Goal: Task Accomplishment & Management: Use online tool/utility

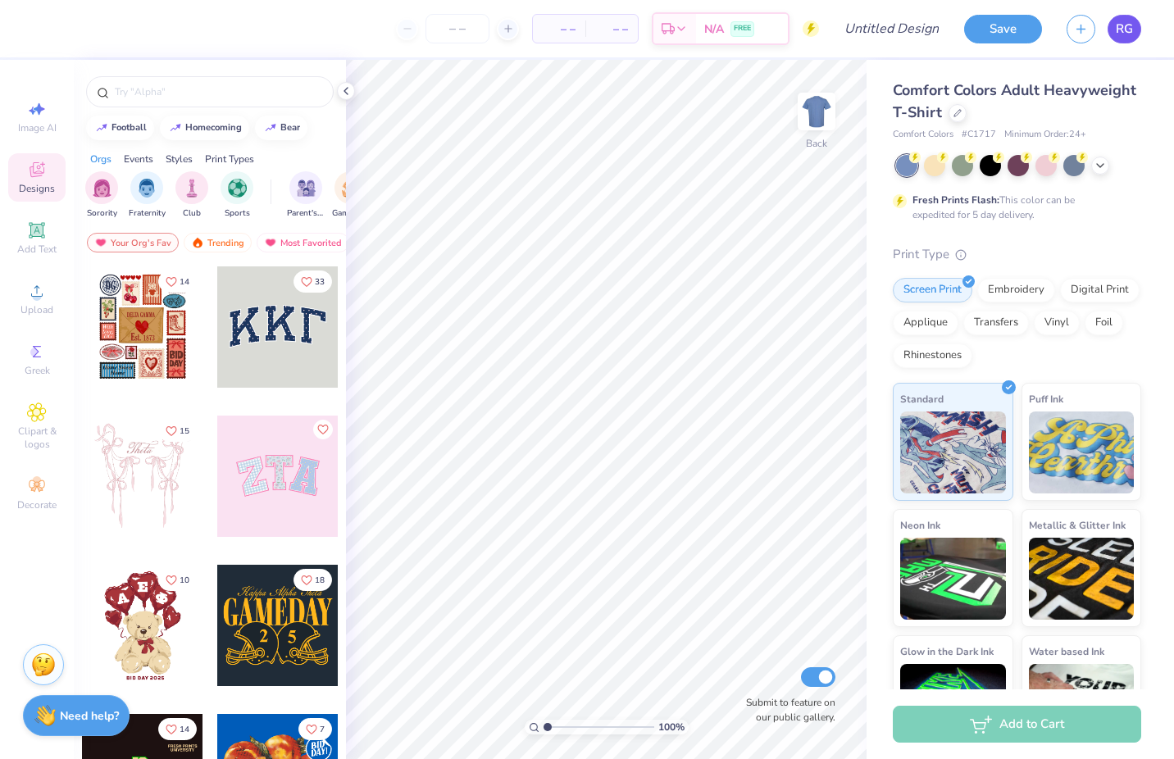
click at [1110, 36] on link "RG" at bounding box center [1125, 29] width 34 height 29
click at [151, 82] on div at bounding box center [210, 91] width 248 height 31
click at [148, 91] on input "text" at bounding box center [218, 92] width 210 height 16
type input "delta chi"
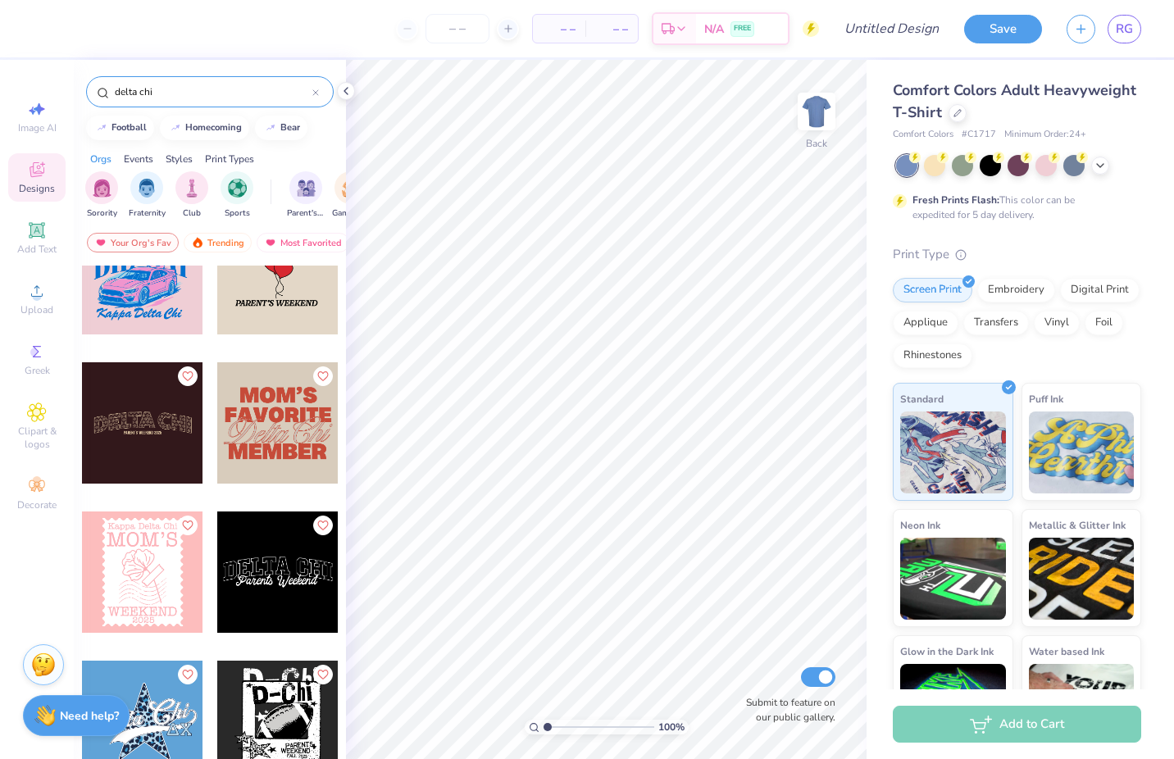
scroll to position [824, 0]
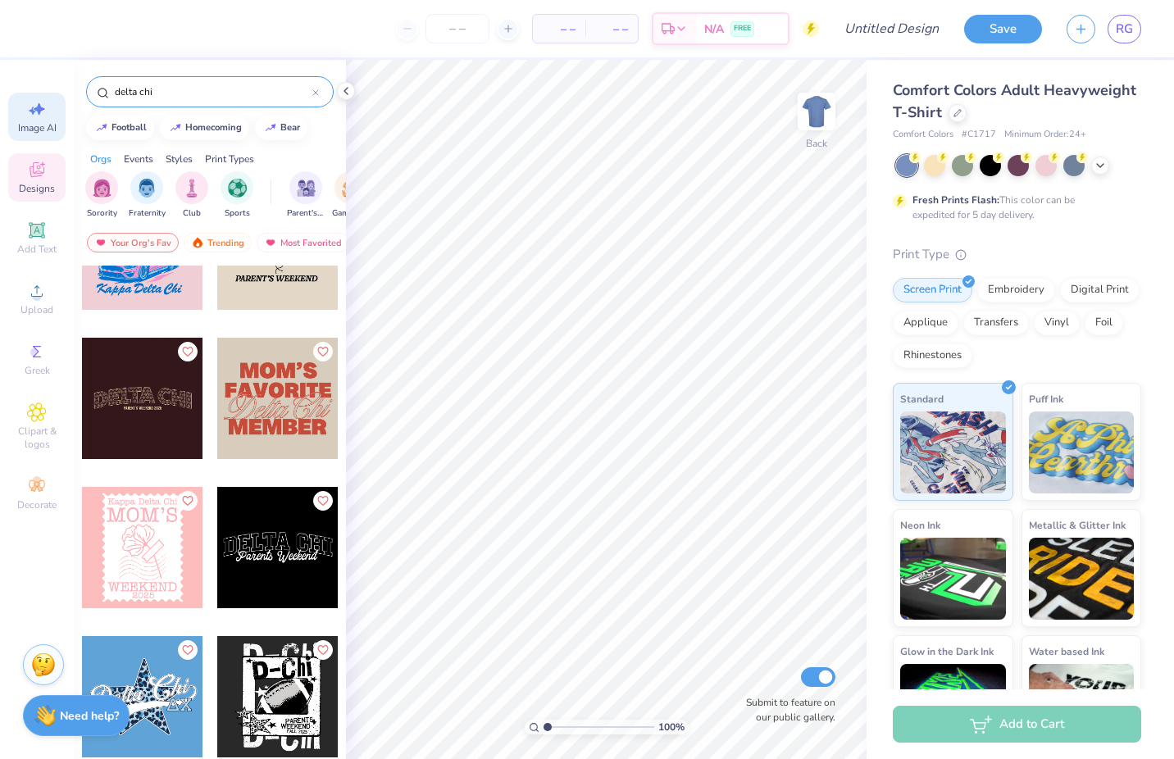
click at [39, 107] on icon at bounding box center [39, 109] width 11 height 12
select select "4"
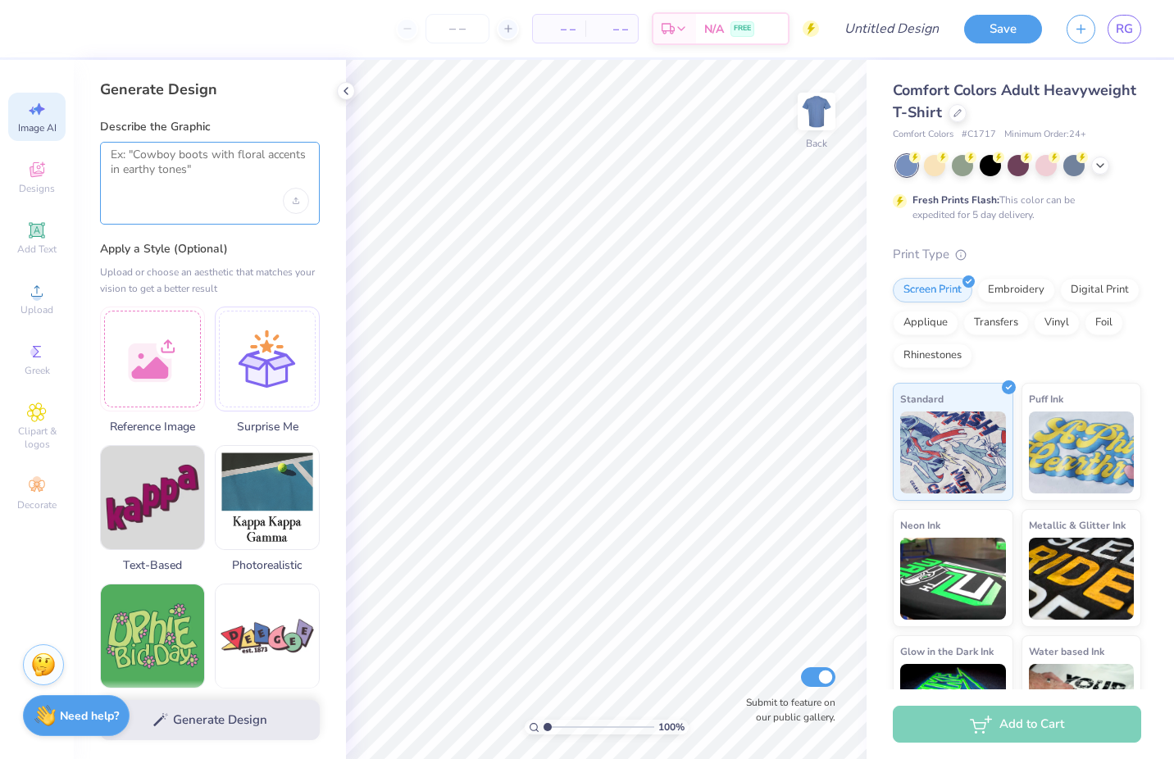
click at [209, 186] on textarea at bounding box center [210, 168] width 198 height 41
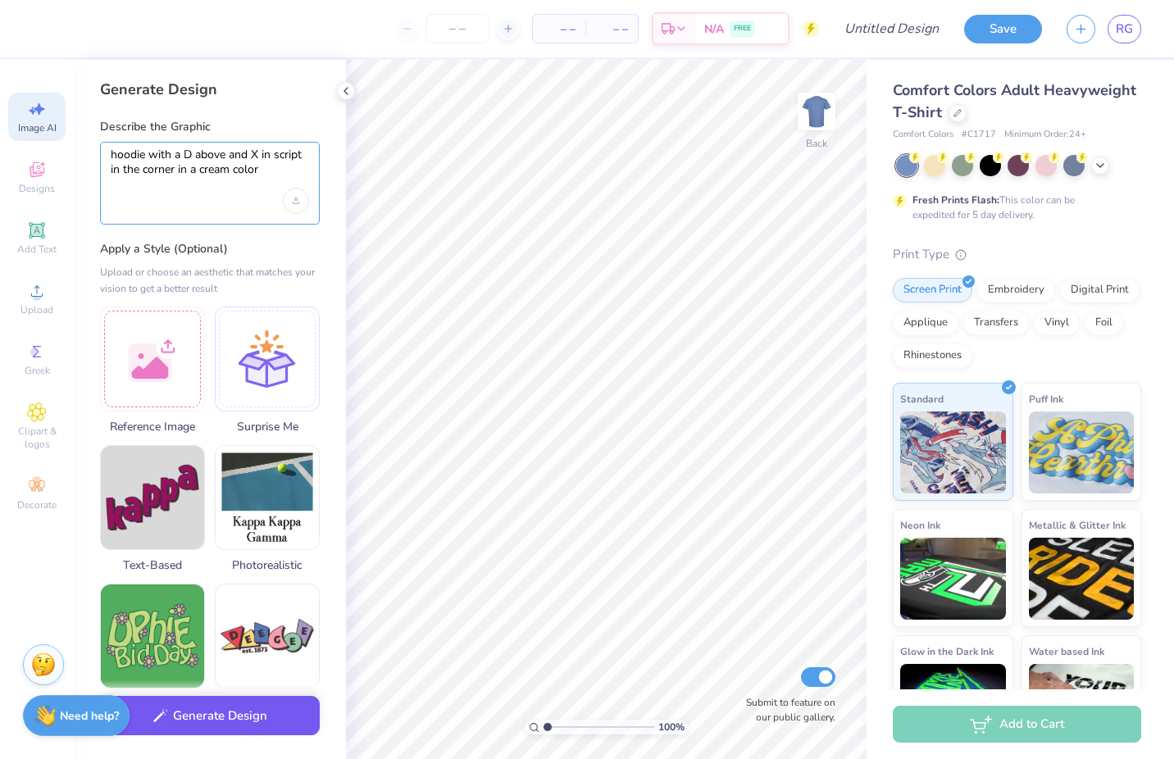
type textarea "hoodie with a D above and X in script in the corner in a cream color"
click at [241, 726] on button "Generate Design" at bounding box center [210, 716] width 220 height 40
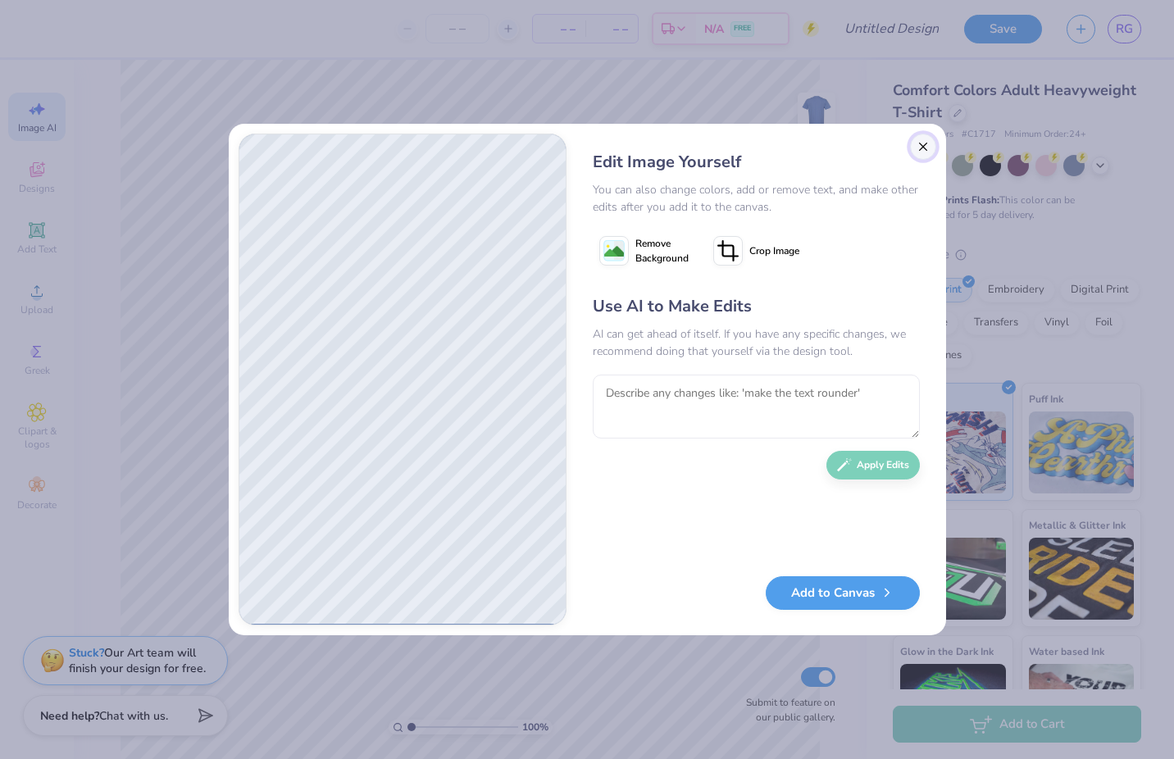
click at [925, 151] on button "Close" at bounding box center [923, 147] width 26 height 26
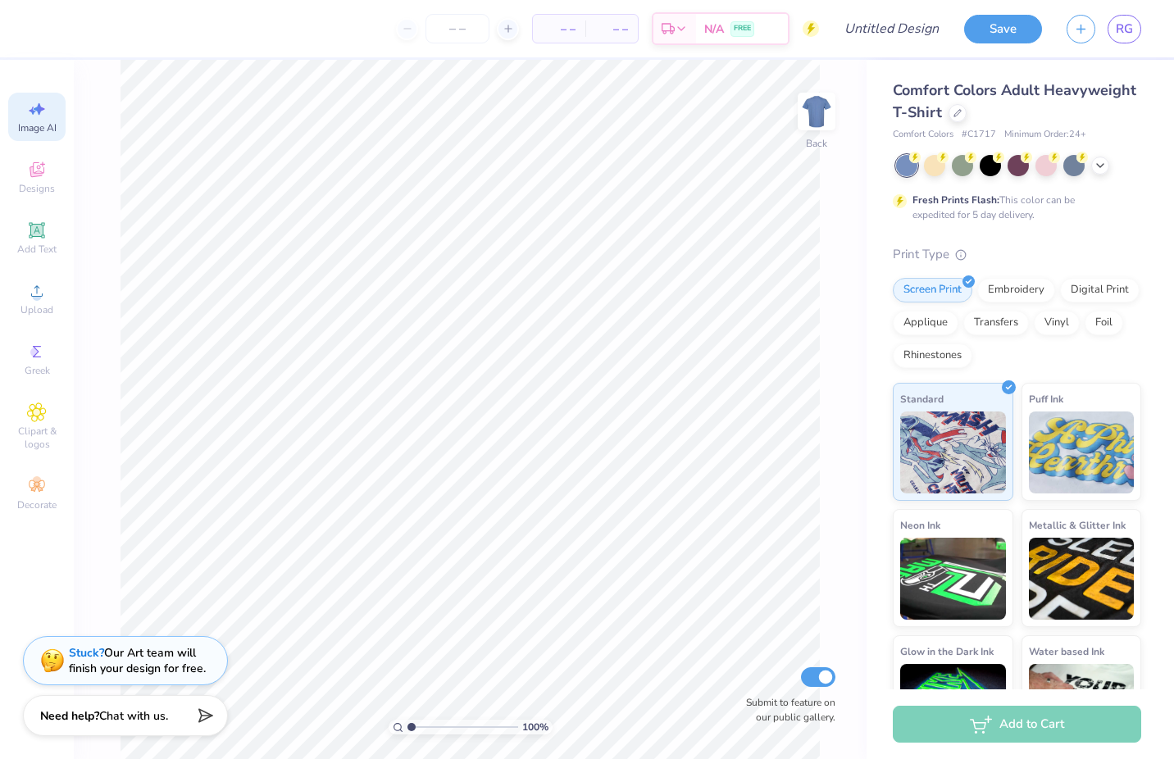
scroll to position [0, 37]
click at [112, 711] on span "Chat with us." at bounding box center [133, 714] width 69 height 16
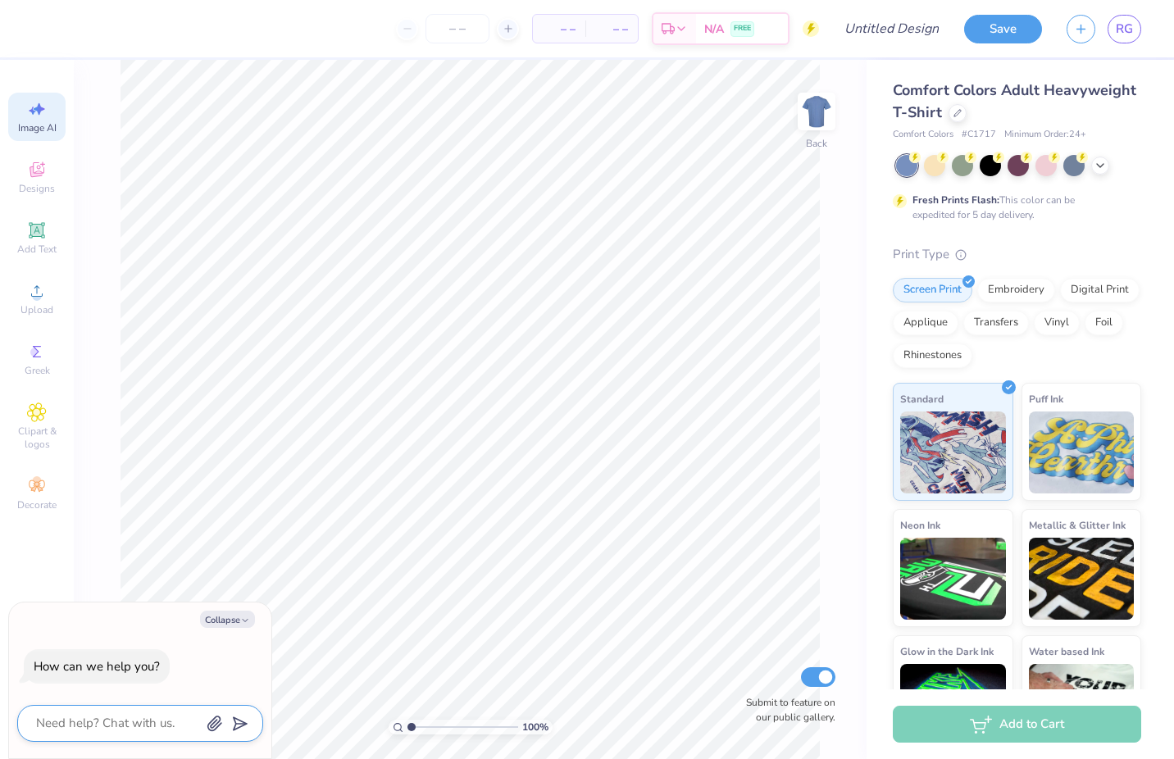
click at [121, 734] on textarea at bounding box center [117, 724] width 166 height 22
type textarea "h"
type textarea "x"
type textarea "ho"
type textarea "x"
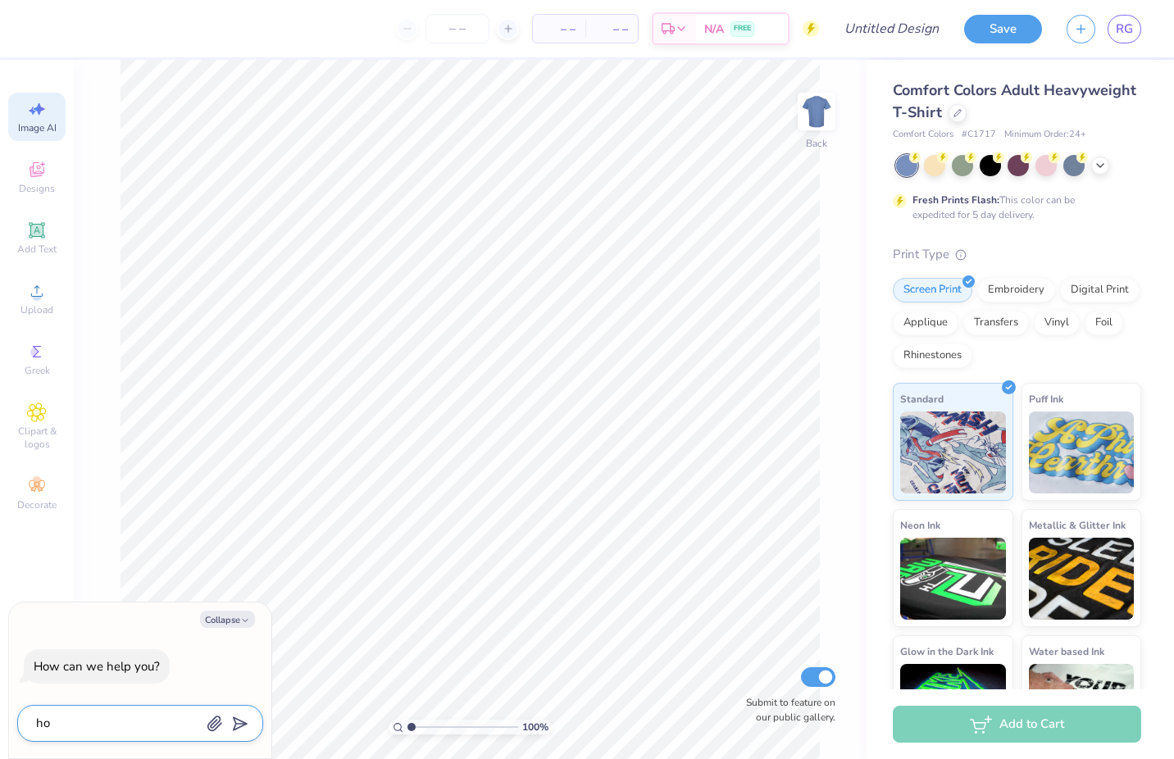
type textarea "how"
type textarea "x"
type textarea "how"
type textarea "x"
type textarea "how c"
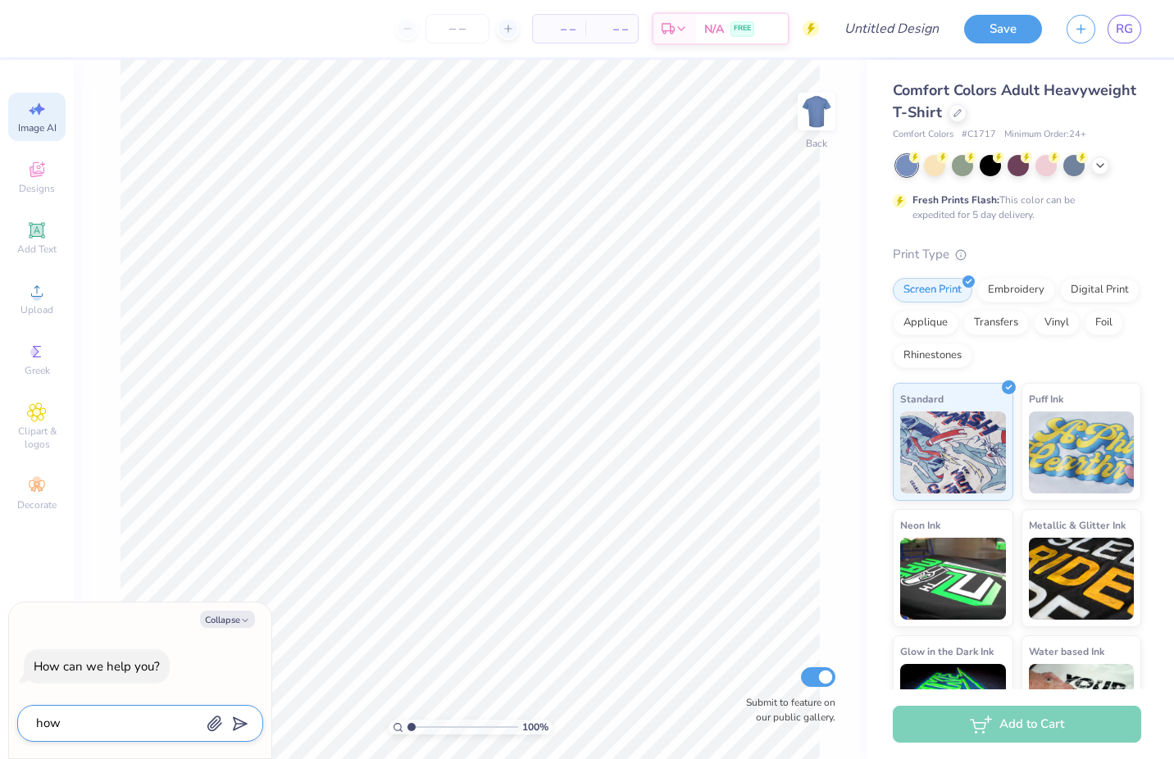
type textarea "x"
type textarea "how ca"
type textarea "x"
type textarea "how can"
type textarea "x"
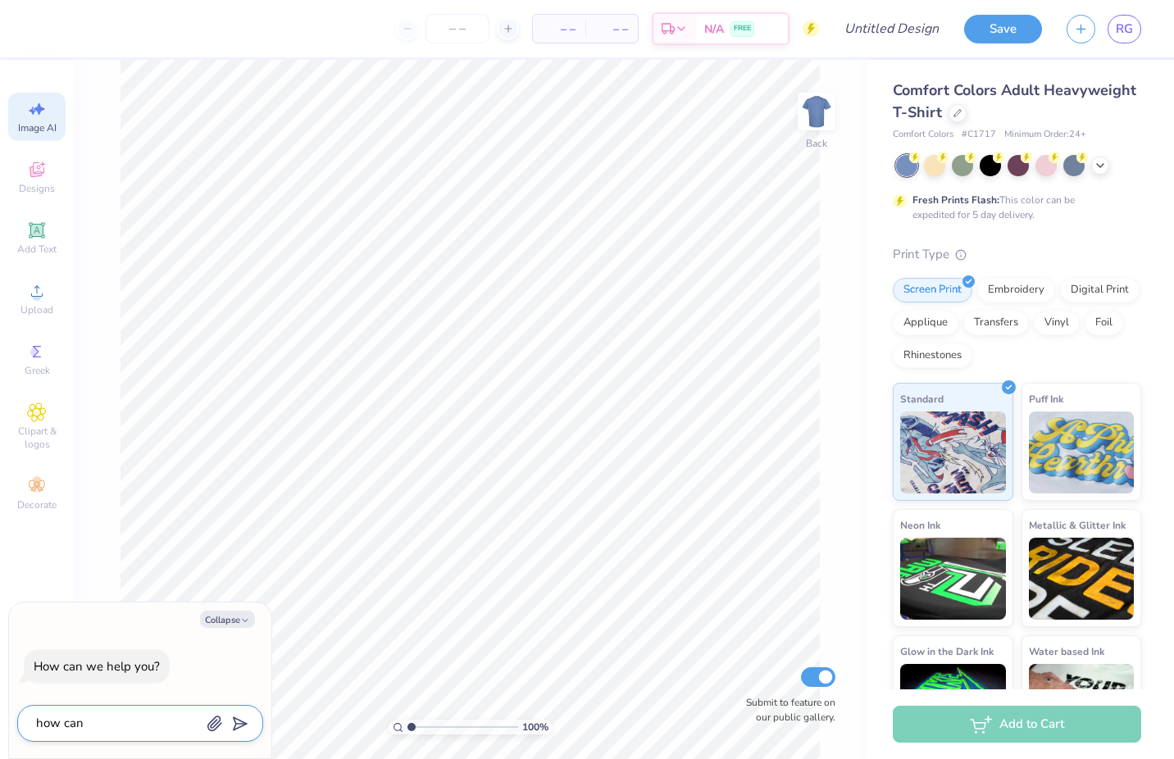
type textarea "how can"
type textarea "x"
type textarea "how can i"
type textarea "x"
type textarea "how can i"
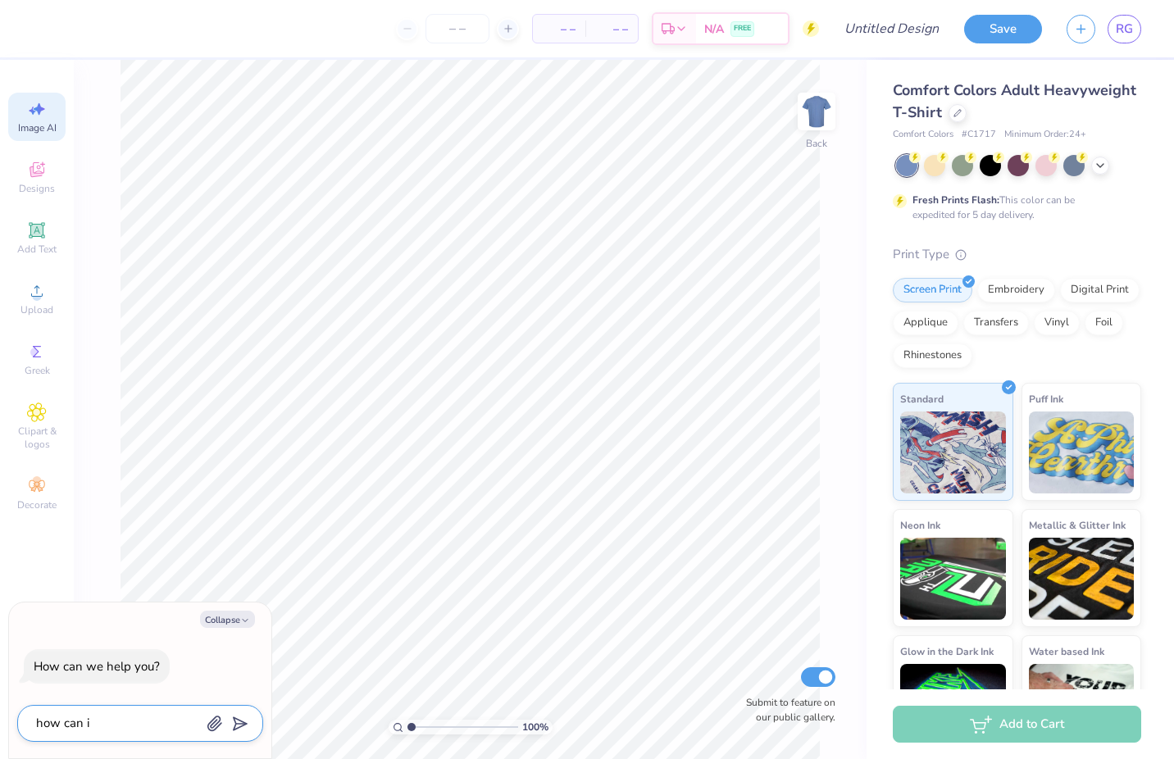
type textarea "x"
type textarea "how can i m"
type textarea "x"
type textarea "how can i ma"
type textarea "x"
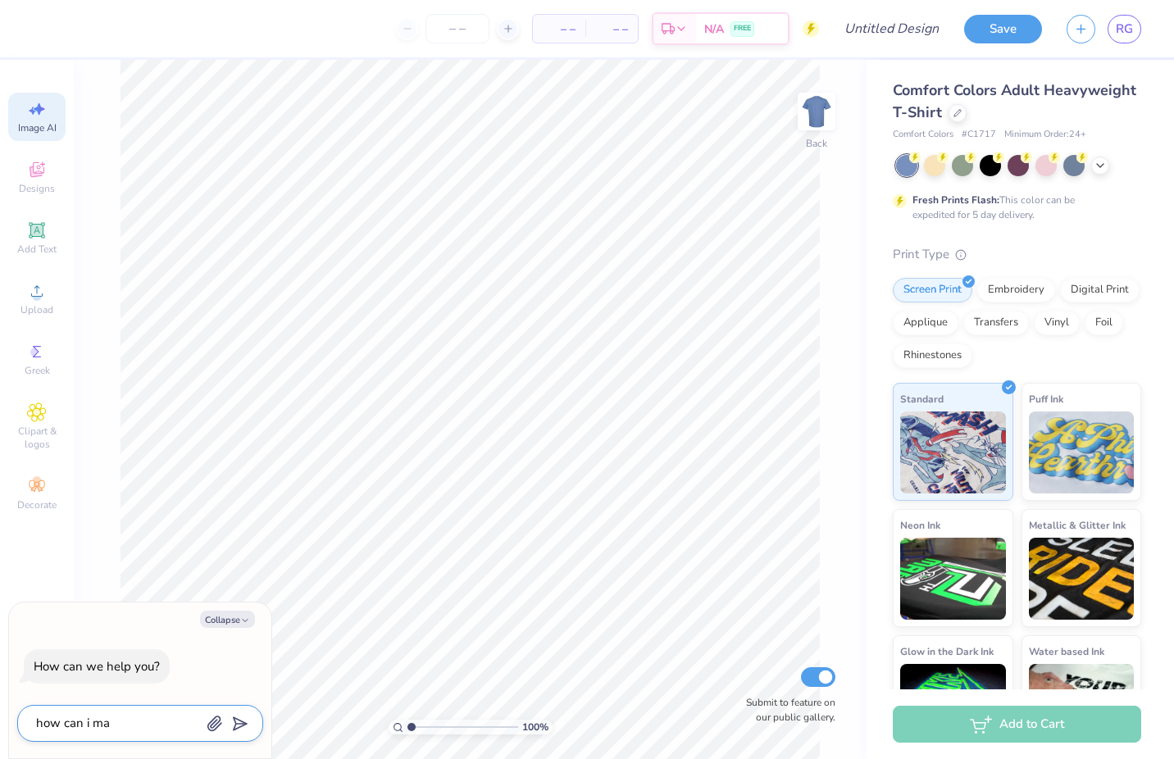
type textarea "how can i mak"
type textarea "x"
type textarea "how can i make"
type textarea "x"
type textarea "how can i make"
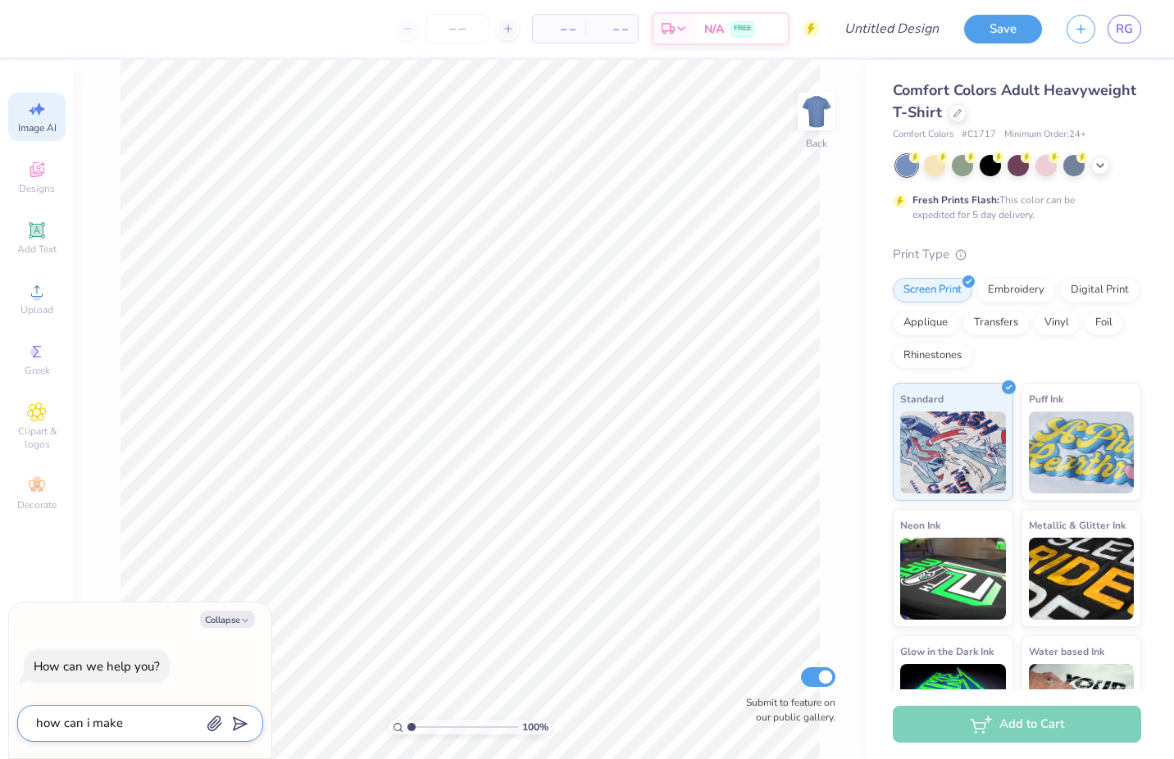
type textarea "x"
type textarea "how can i make t"
type textarea "x"
type textarea "how can i make th"
type textarea "x"
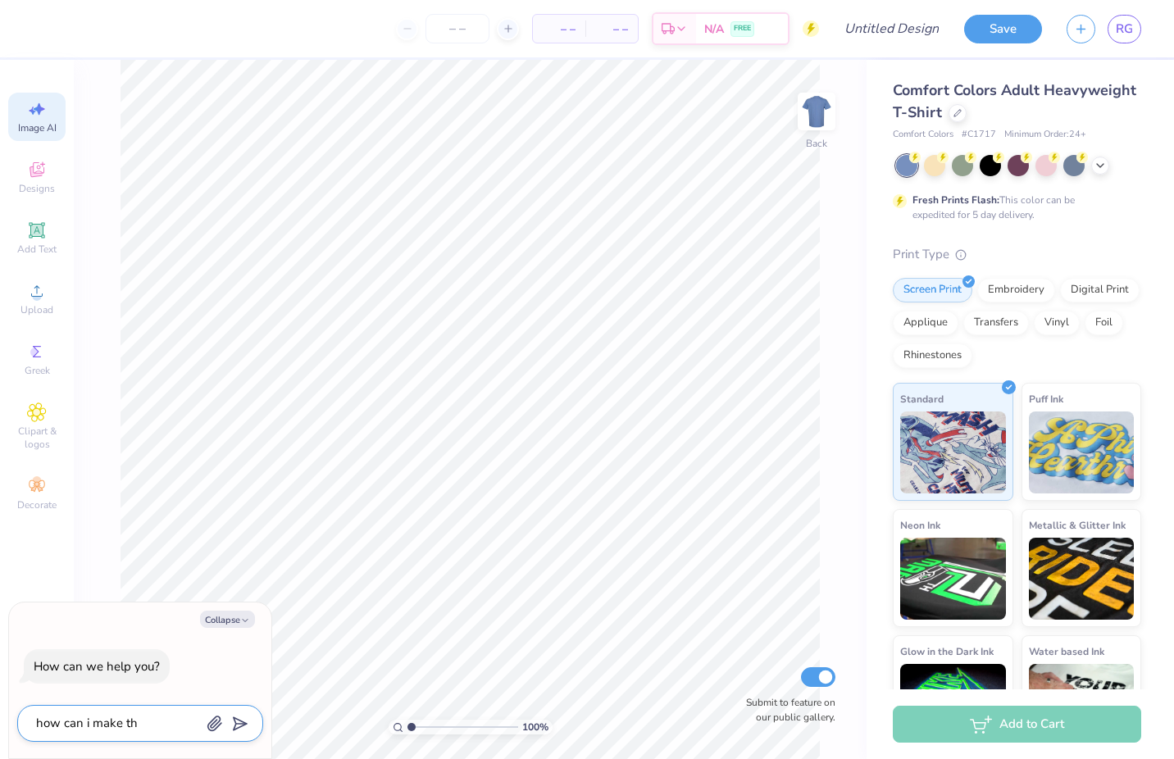
type textarea "how can i make thi"
type textarea "x"
type textarea "how can i make this"
type textarea "x"
type textarea "how can i make this"
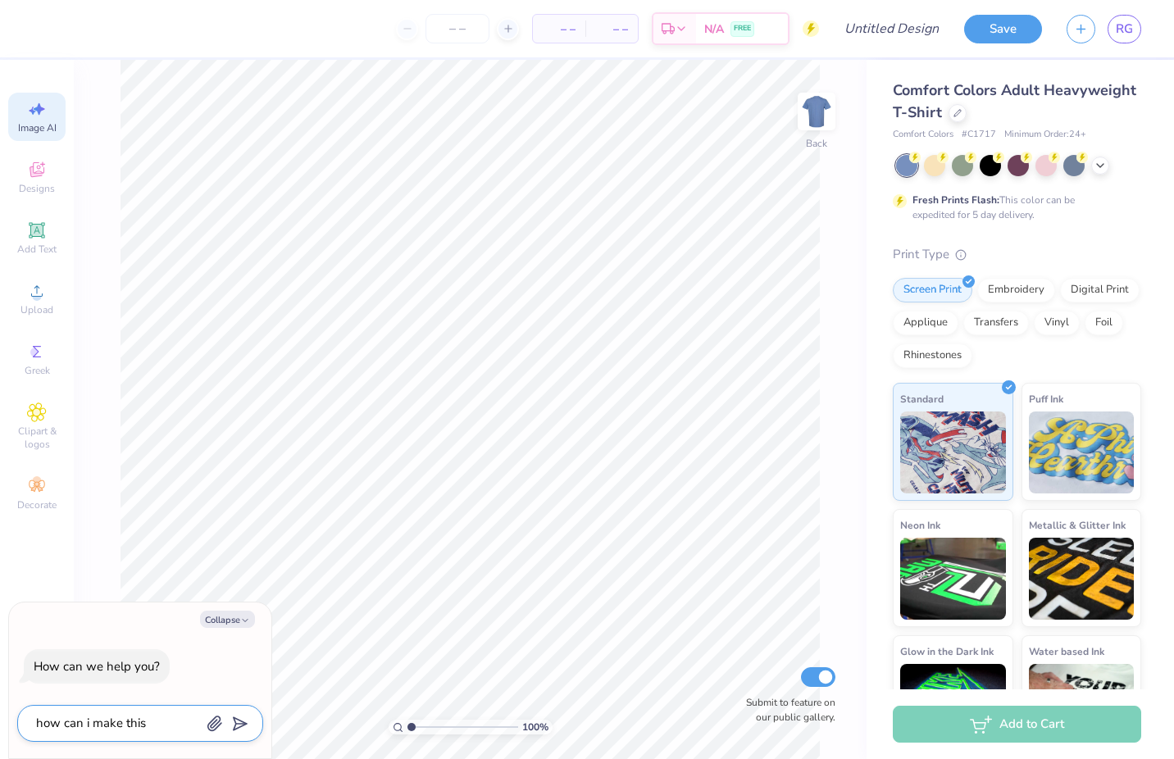
type textarea "x"
type textarea "how can i make this a"
type textarea "x"
type textarea "how can i make this a"
type textarea "x"
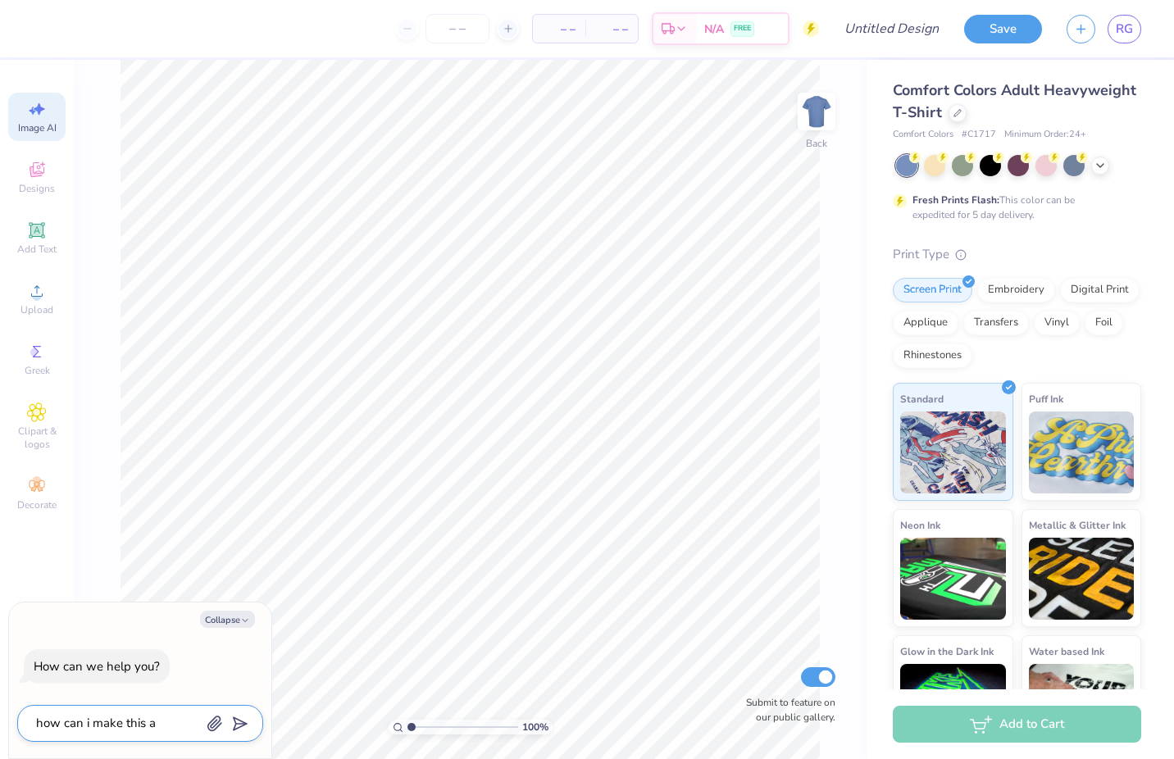
type textarea "how can i make this a h"
type textarea "x"
type textarea "how can i make this a ho"
type textarea "x"
type textarea "how can i make this a hoo"
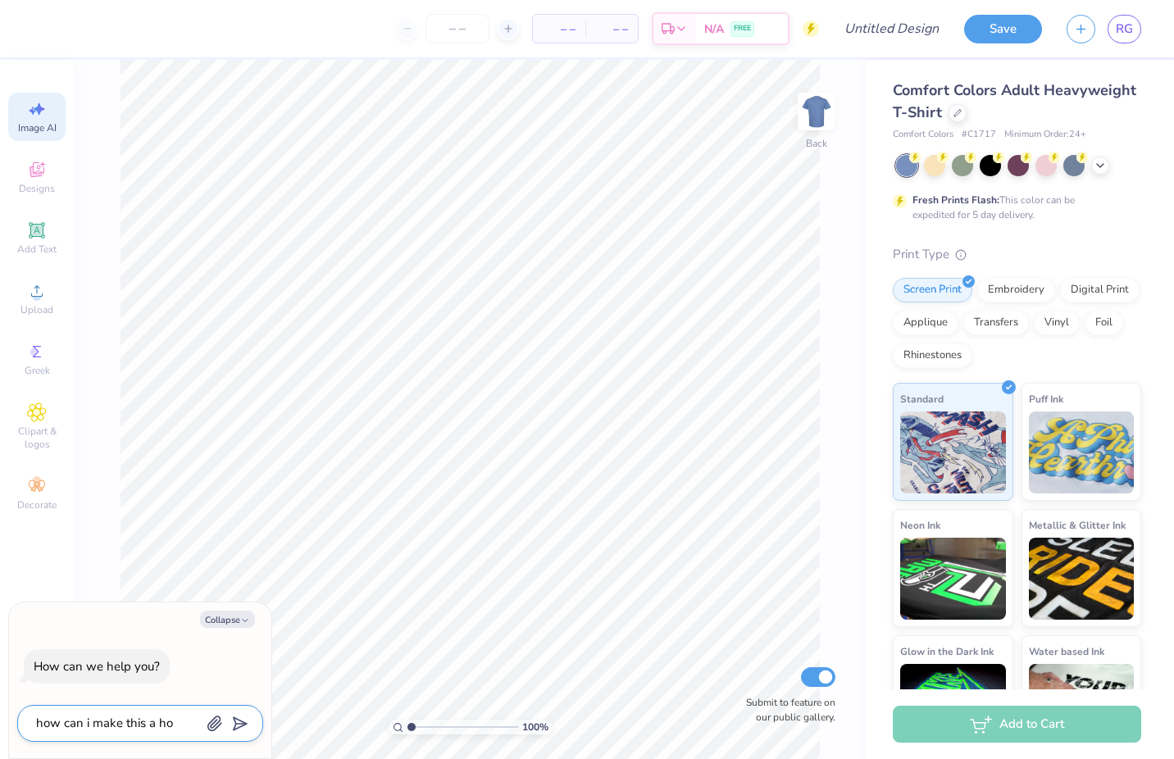
type textarea "x"
type textarea "how can i make this a hood"
type textarea "x"
type textarea "how can i make this a hoodi"
type textarea "x"
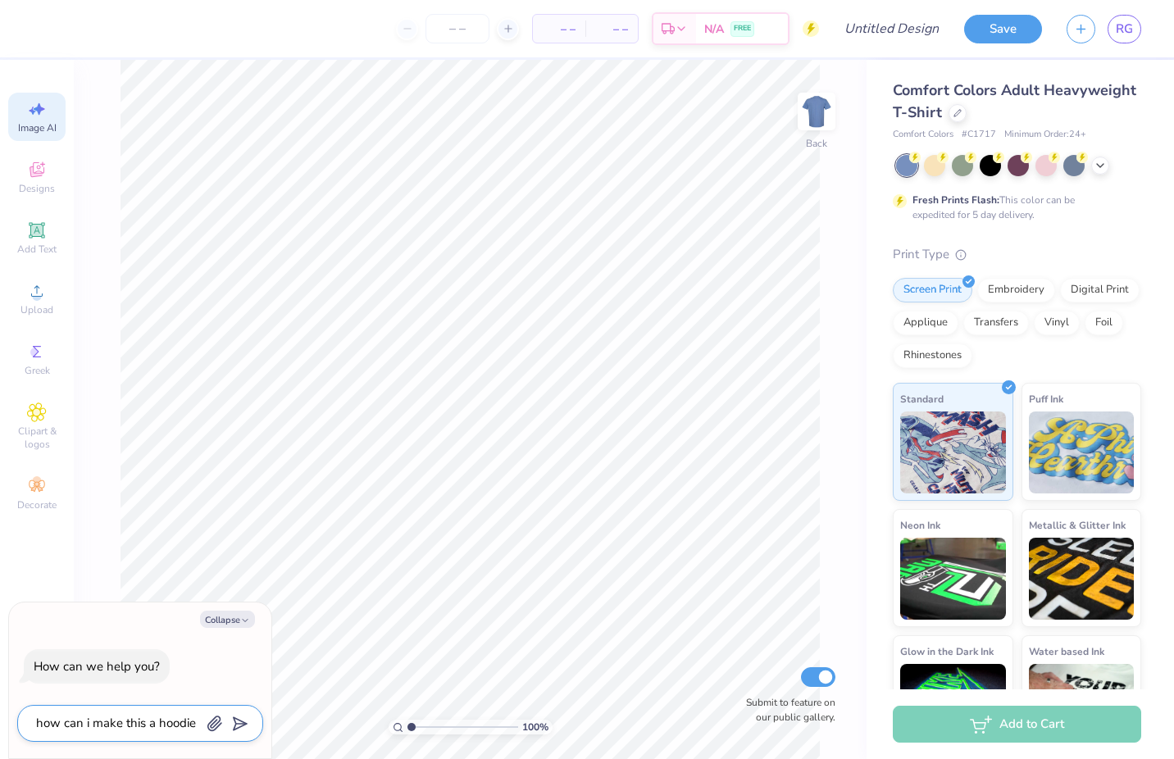
type textarea "how can i make this a hoodie"
type textarea "x"
type textarea "how can i make this a hoodie i"
type textarea "x"
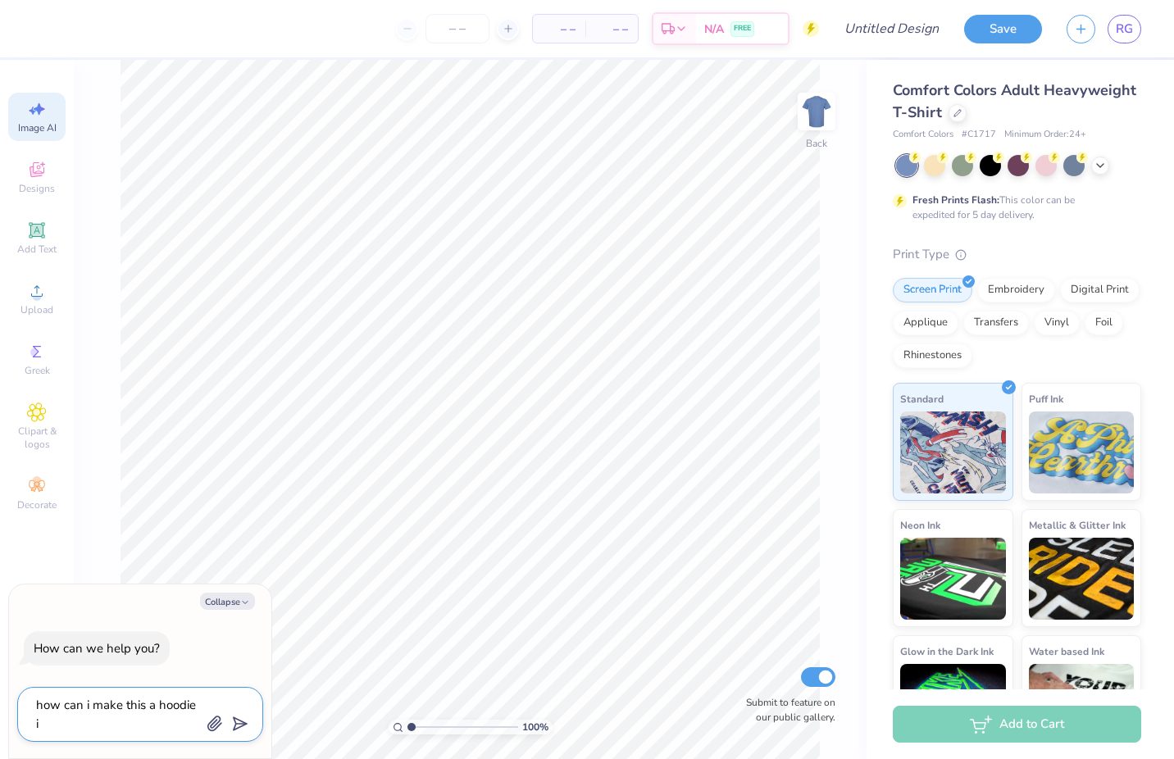
type textarea "how can i make this a hoodie in"
type textarea "x"
type textarea "how can i make this a hoodie ins"
type textarea "x"
type textarea "how can i make this a hoodie inst"
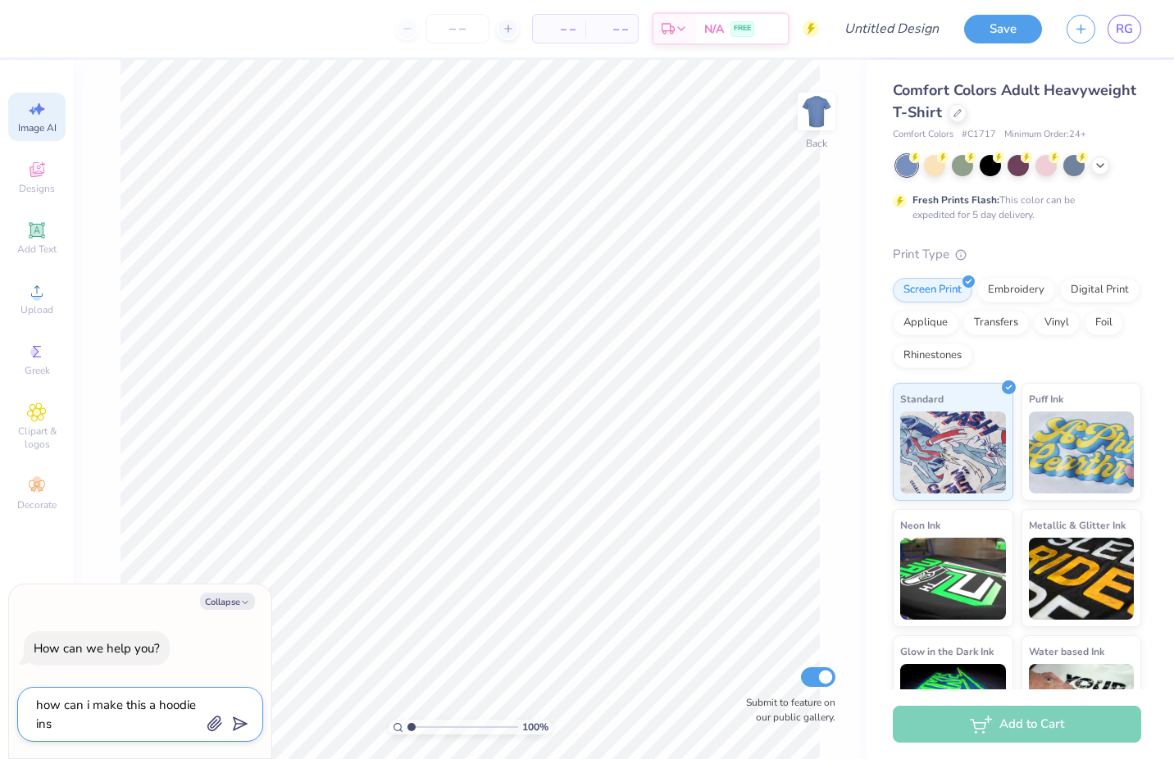
type textarea "x"
type textarea "how can i make this a hoodie inste"
type textarea "x"
type textarea "how can i make this a hoodie instea"
type textarea "x"
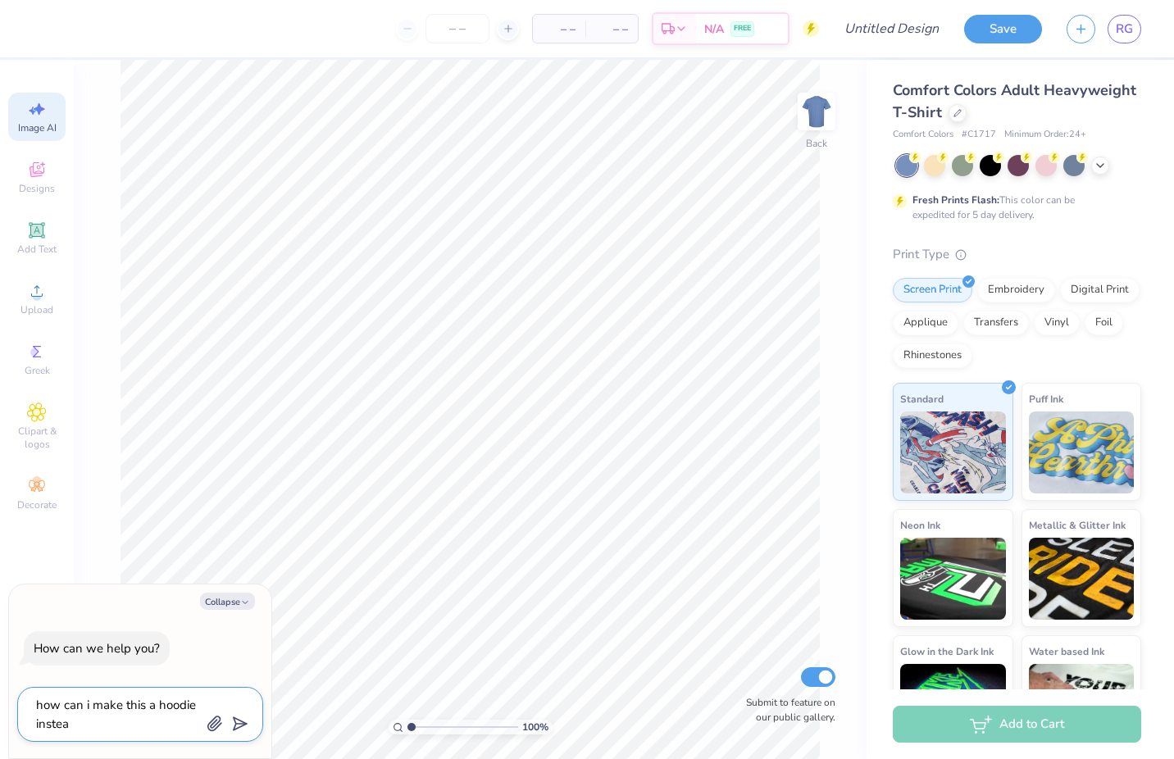
type textarea "how can i make this a hoodie instead"
type textarea "x"
type textarea "how can i make this a hoodie instead"
type textarea "x"
type textarea "how can i make this a hoodie instead o"
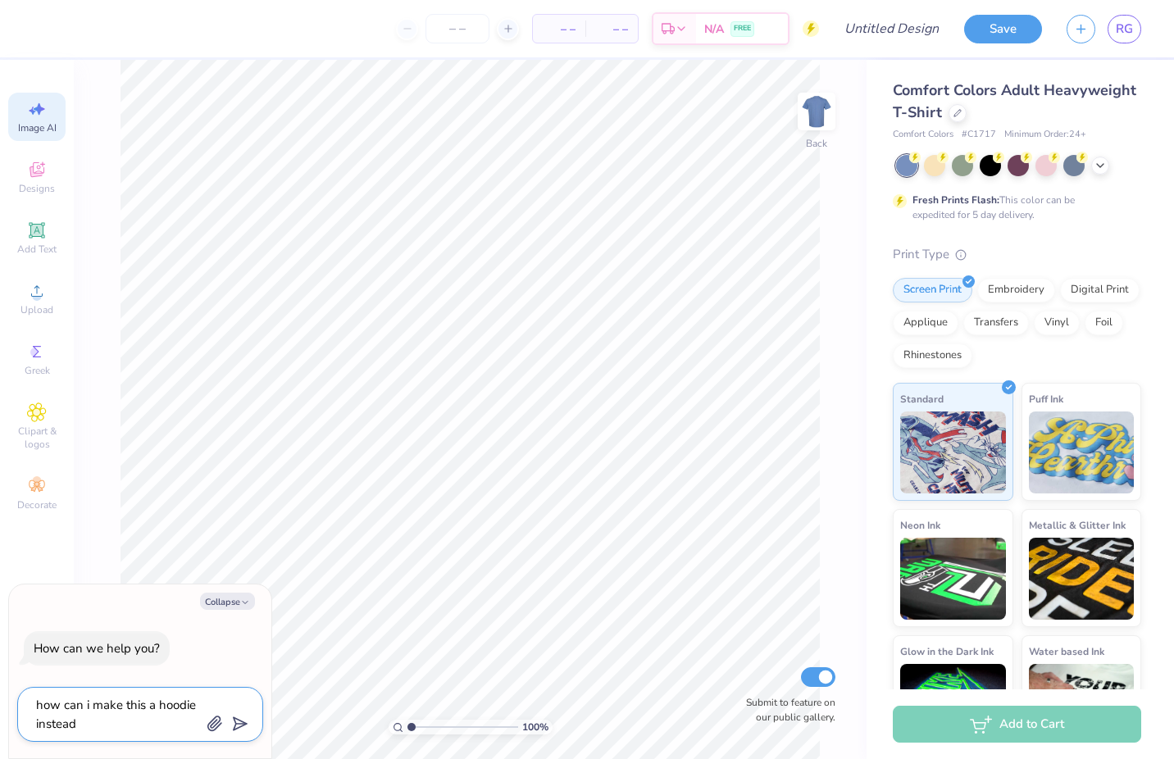
type textarea "x"
type textarea "how can i make this a hoodie instead of"
type textarea "x"
type textarea "how can i make this a hoodie instead of"
type textarea "x"
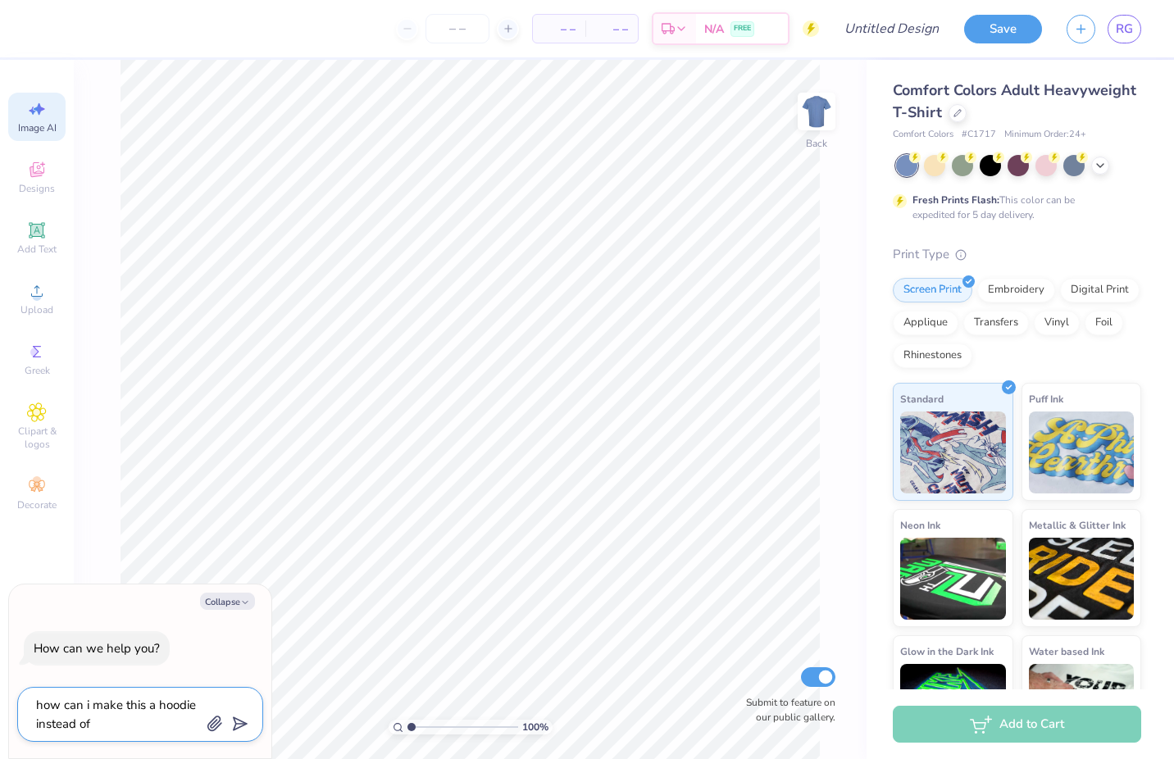
type textarea "how can i make this a hoodie instead of a"
type textarea "x"
type textarea "how can i make this a hoodie instead of a"
type textarea "x"
type textarea "how can i make this a hoodie instead of a t"
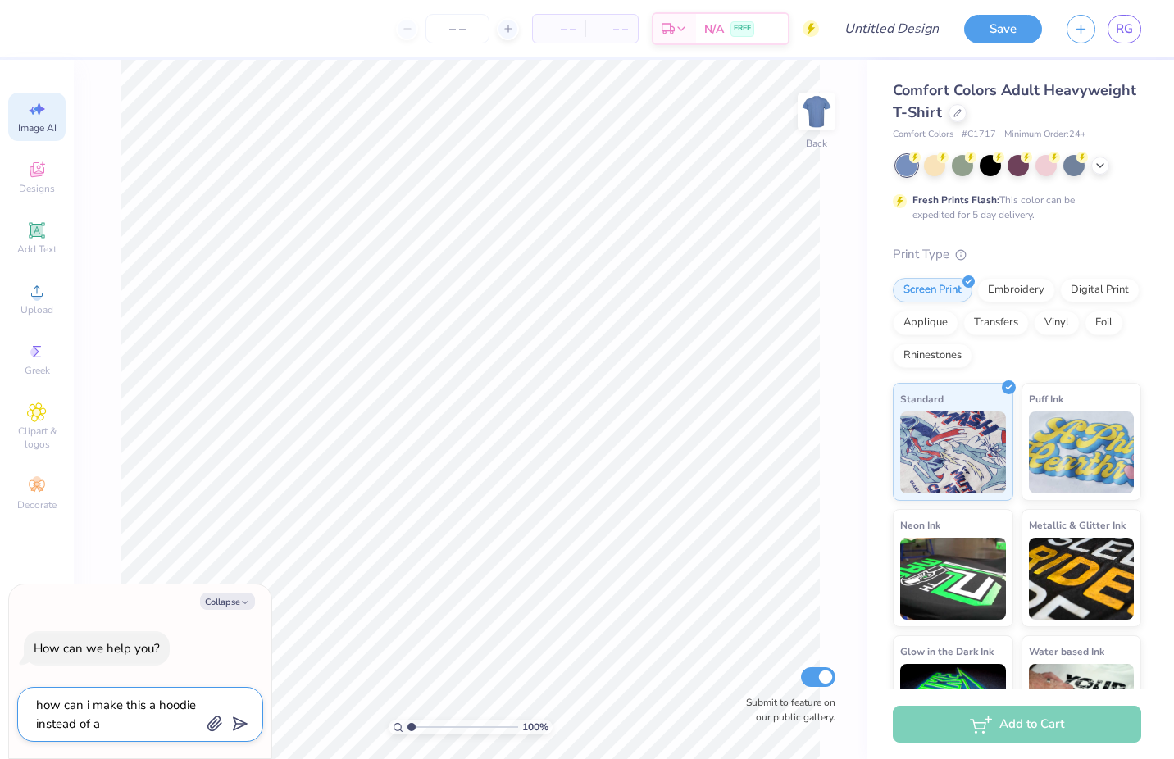
type textarea "x"
type textarea "how can i make this a hoodie instead of a te"
type textarea "x"
type textarea "how can i make this a hoodie instead of a tee"
type textarea "x"
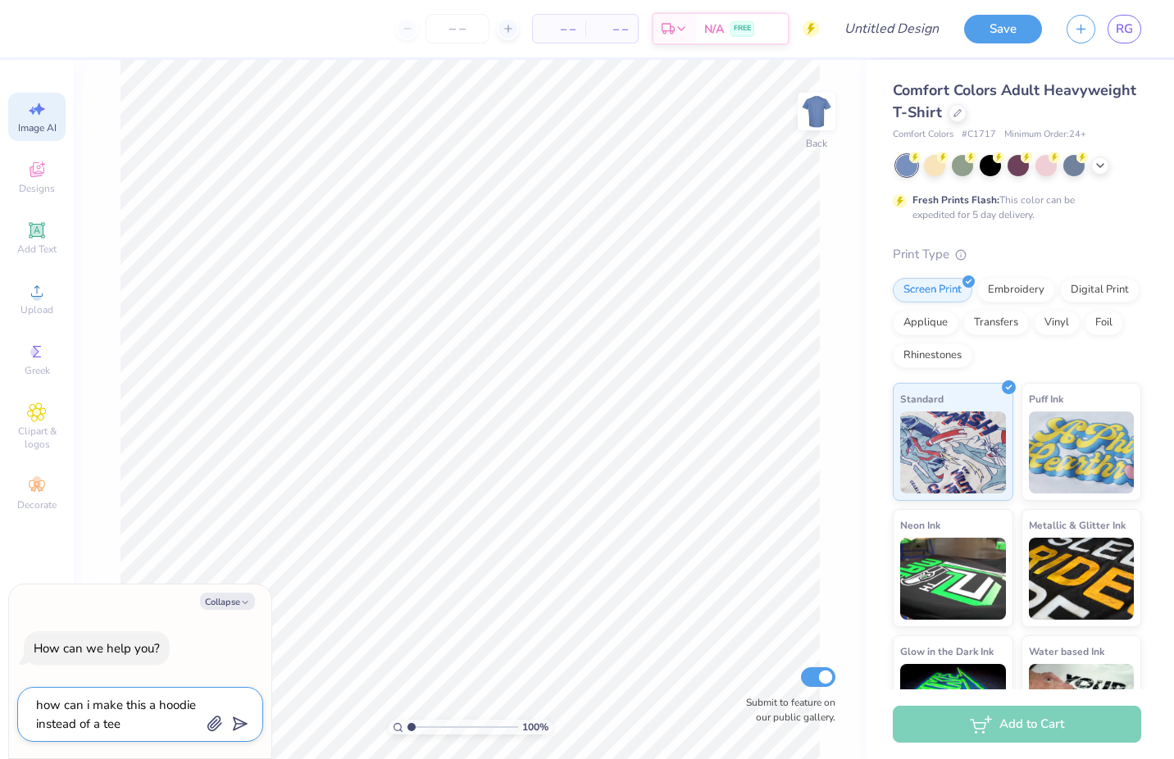
type textarea "how can i make this a hoodie instead of a tee"
type textarea "x"
type textarea "how can i make this a hoodie instead of a tee s"
type textarea "x"
type textarea "how can i make this a hoodie instead of a tee sh"
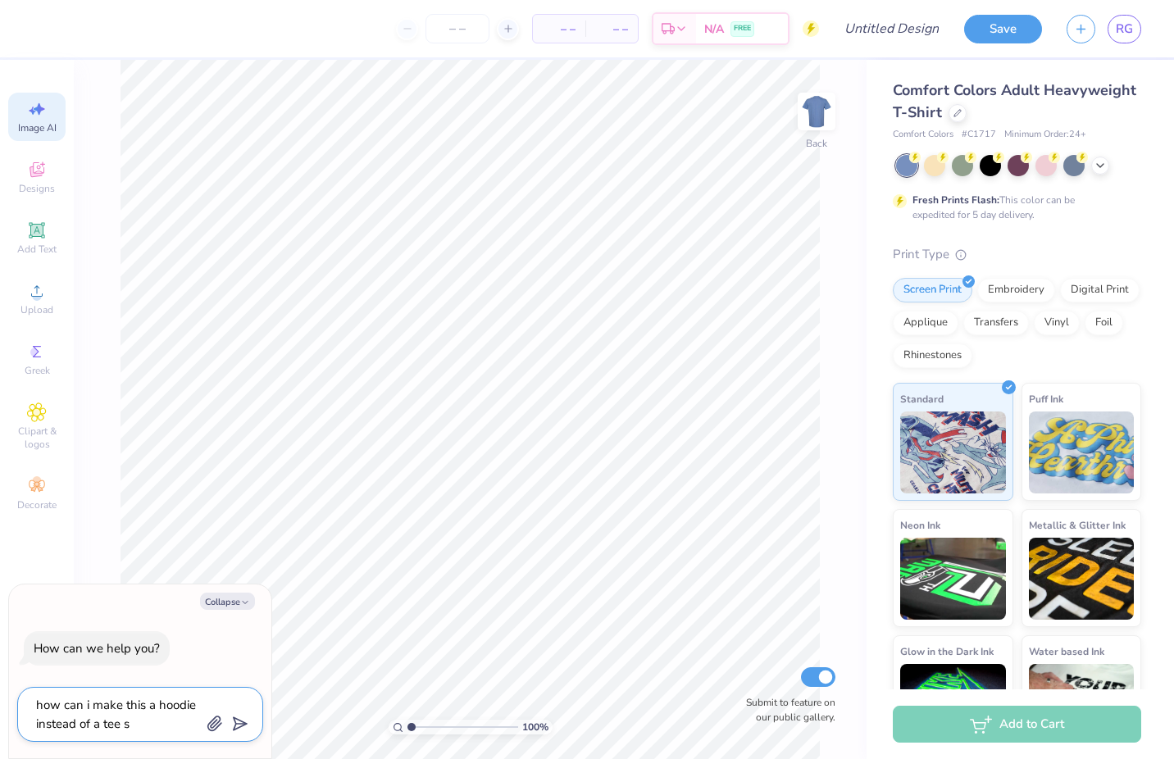
type textarea "x"
type textarea "how can i make this a hoodie instead of a tee shi"
type textarea "x"
type textarea "how can i make this a hoodie instead of a tee shir"
type textarea "x"
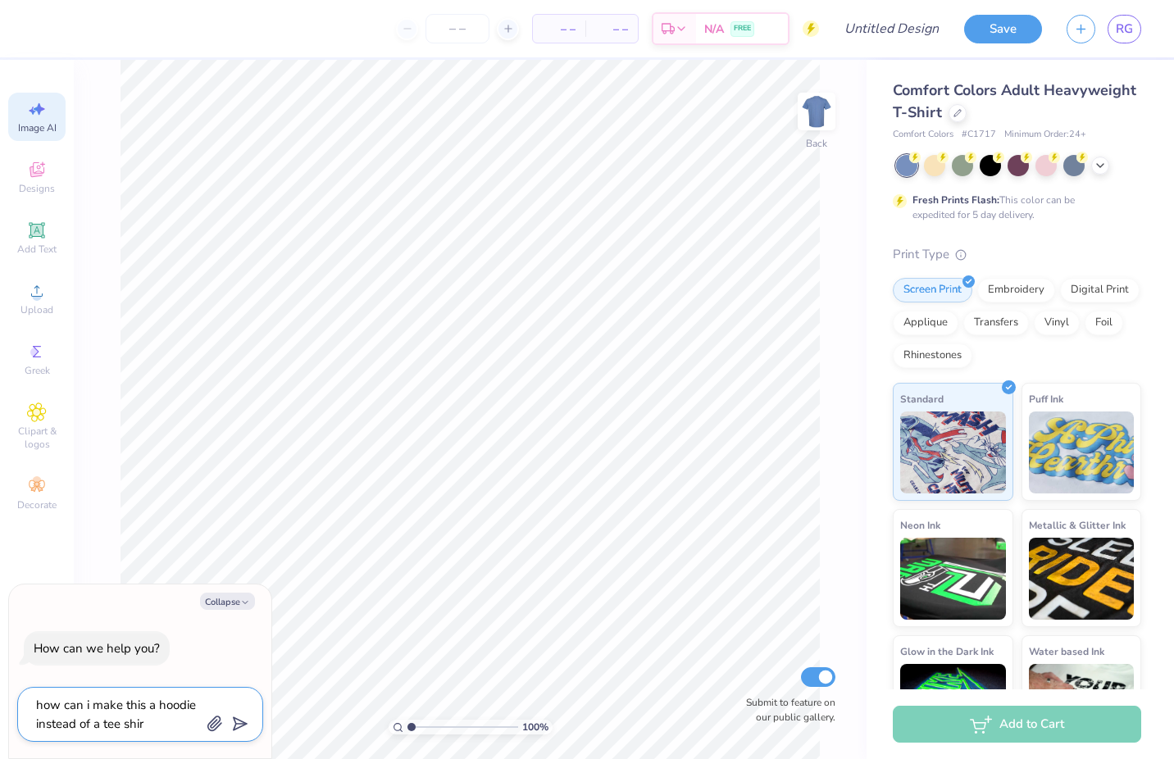
type textarea "how can i make this a hoodie instead of a tee shirt"
type textarea "x"
type textarea "how can i make this a hoodie instead of a tee shirt"
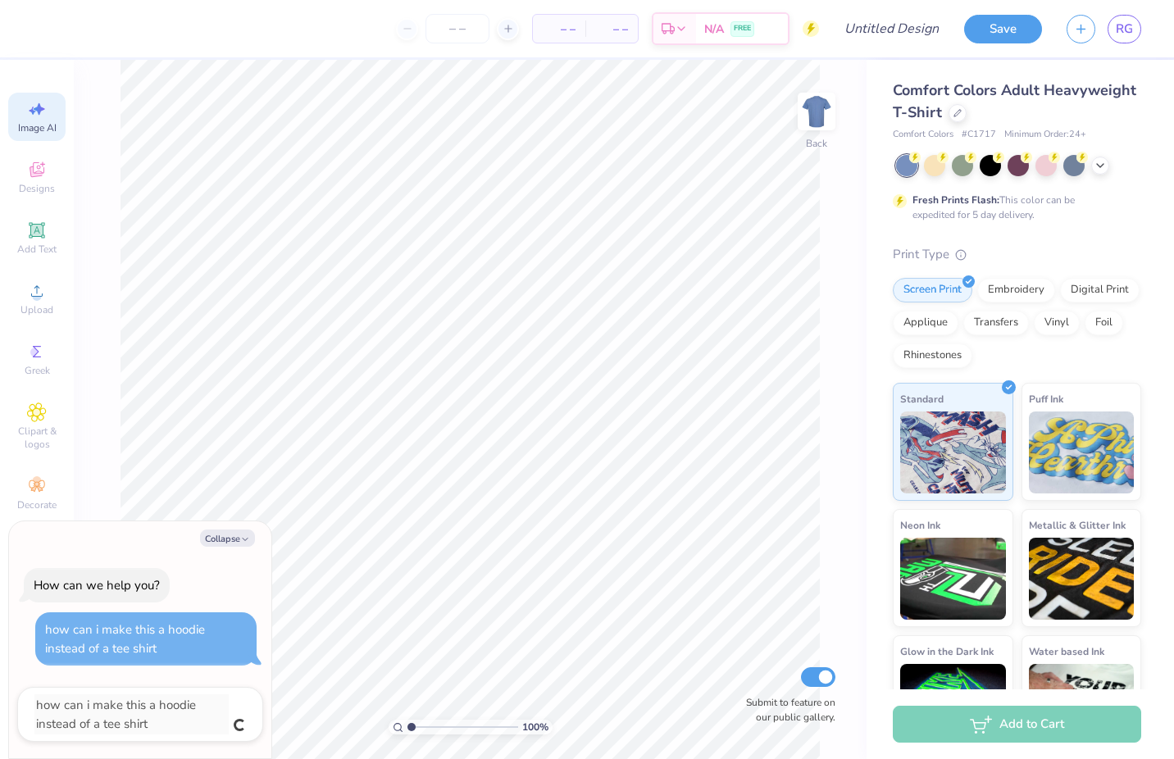
type textarea "x"
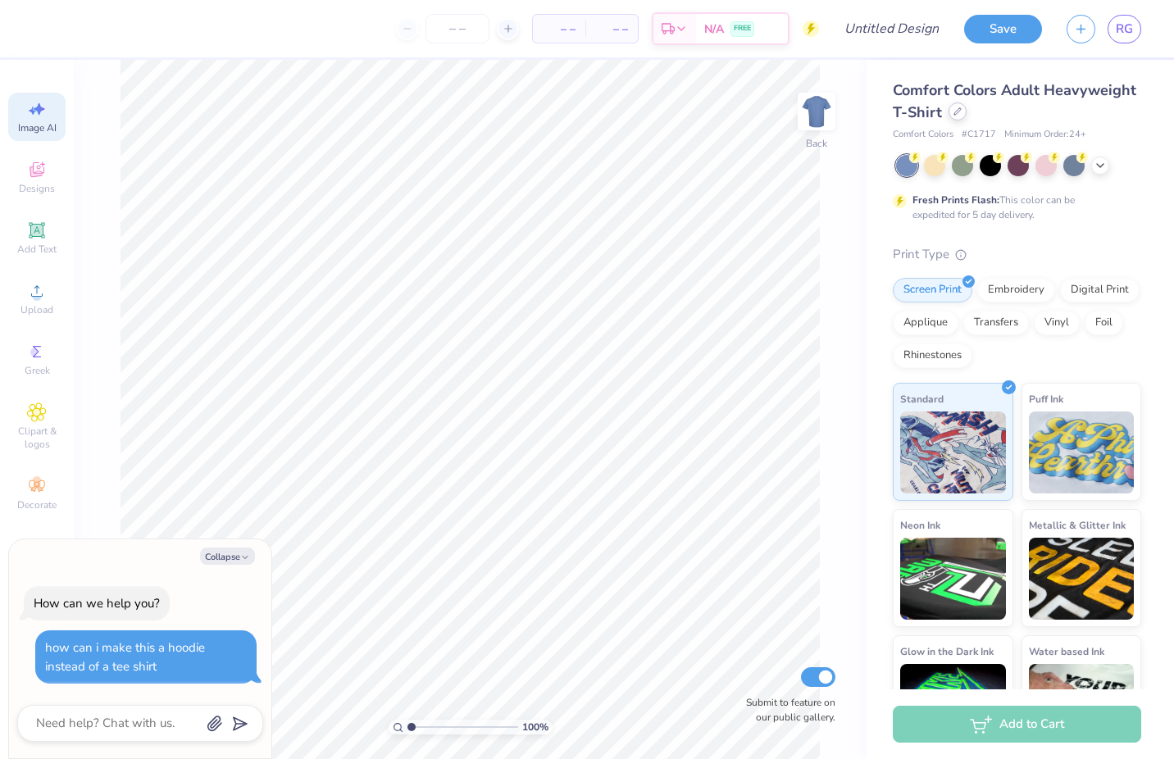
click at [962, 115] on div at bounding box center [958, 111] width 18 height 18
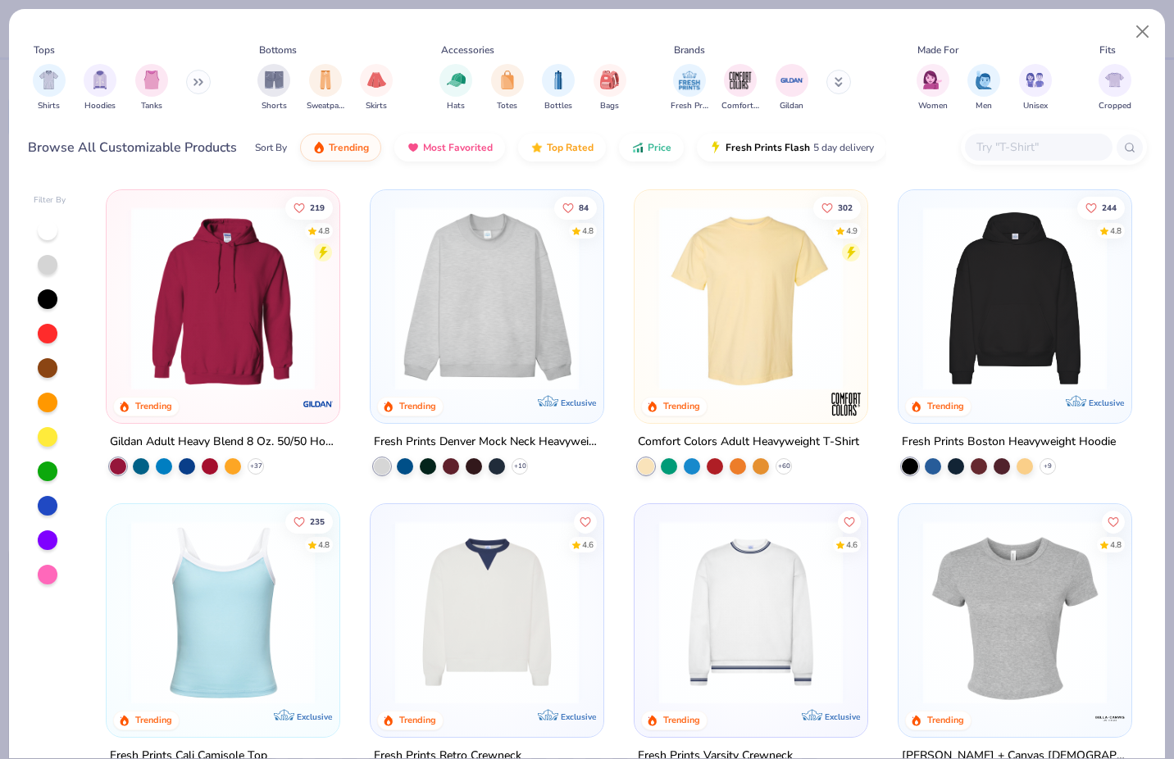
click at [965, 317] on img at bounding box center [1015, 299] width 200 height 184
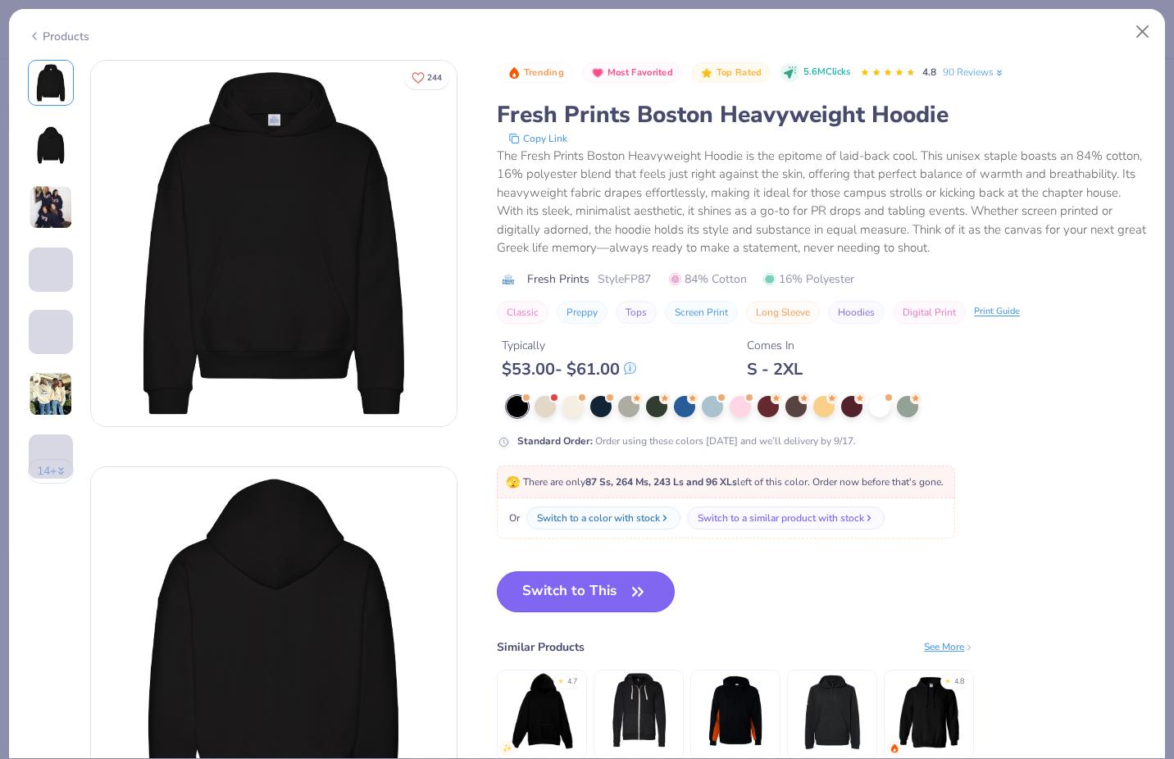
click at [612, 591] on button "Switch to This" at bounding box center [586, 592] width 178 height 41
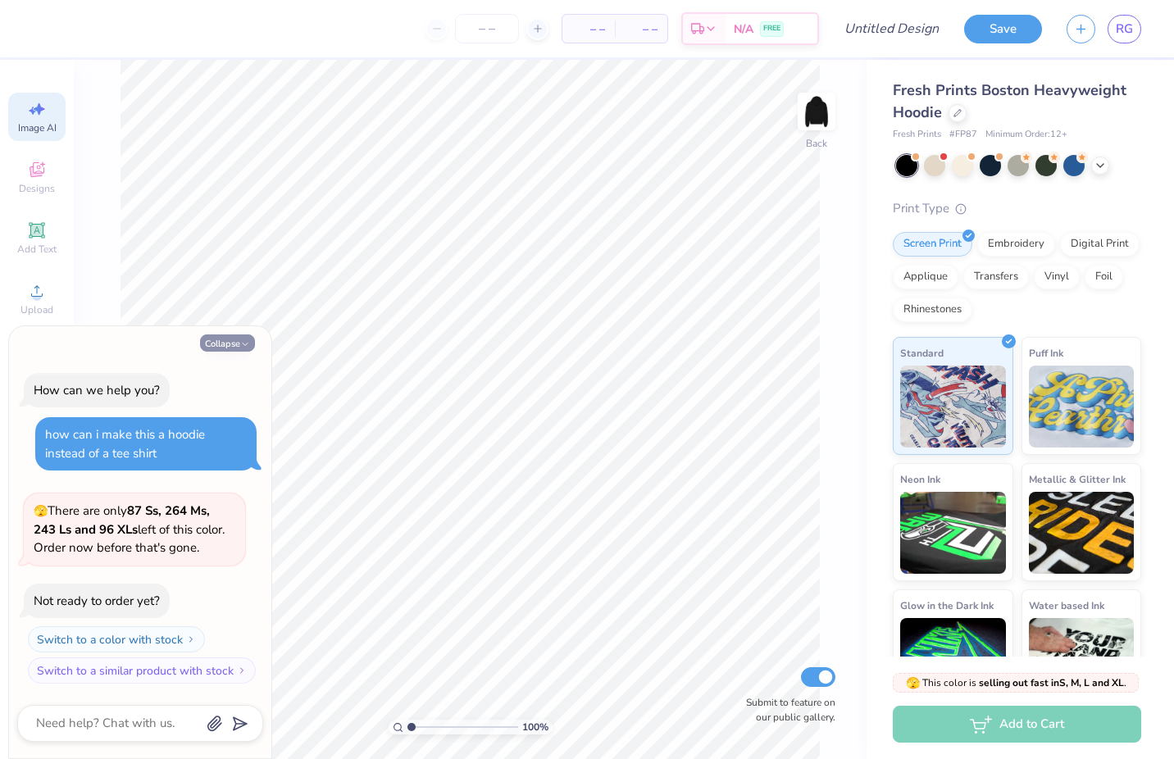
click at [230, 343] on button "Collapse" at bounding box center [227, 343] width 55 height 17
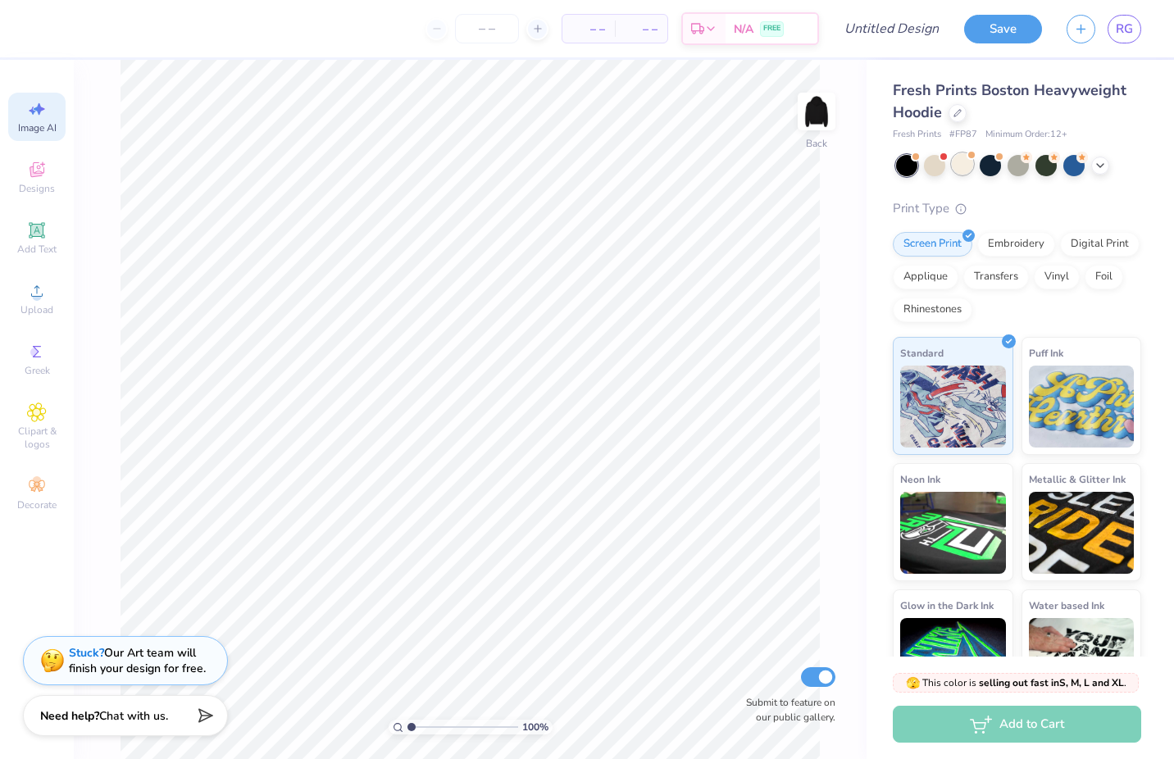
click at [962, 169] on div at bounding box center [962, 163] width 21 height 21
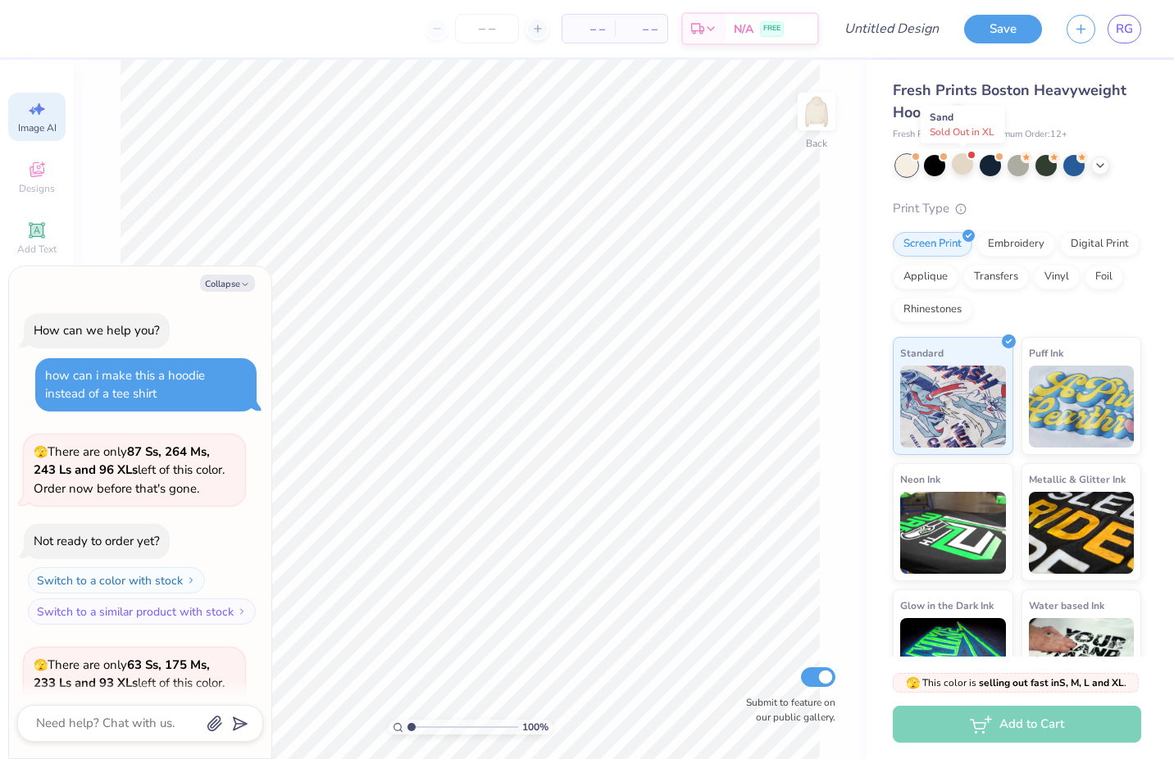
scroll to position [153, 0]
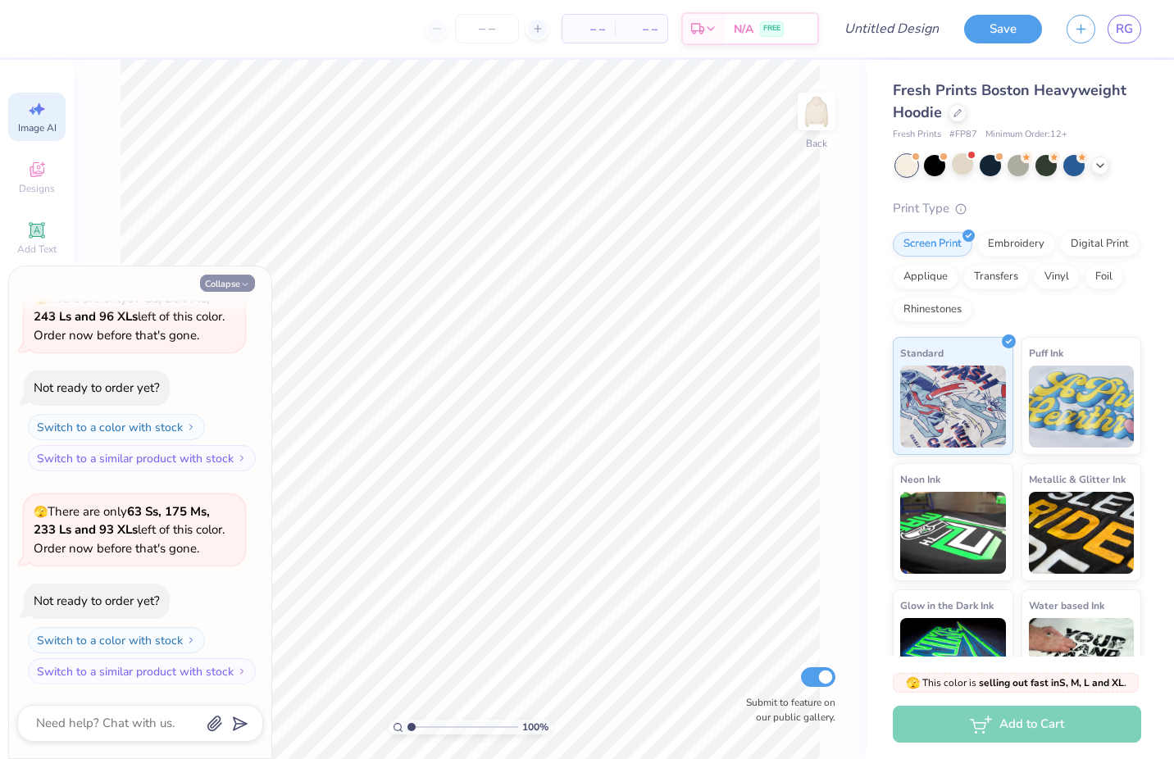
click at [253, 289] on button "Collapse" at bounding box center [227, 283] width 55 height 17
type textarea "x"
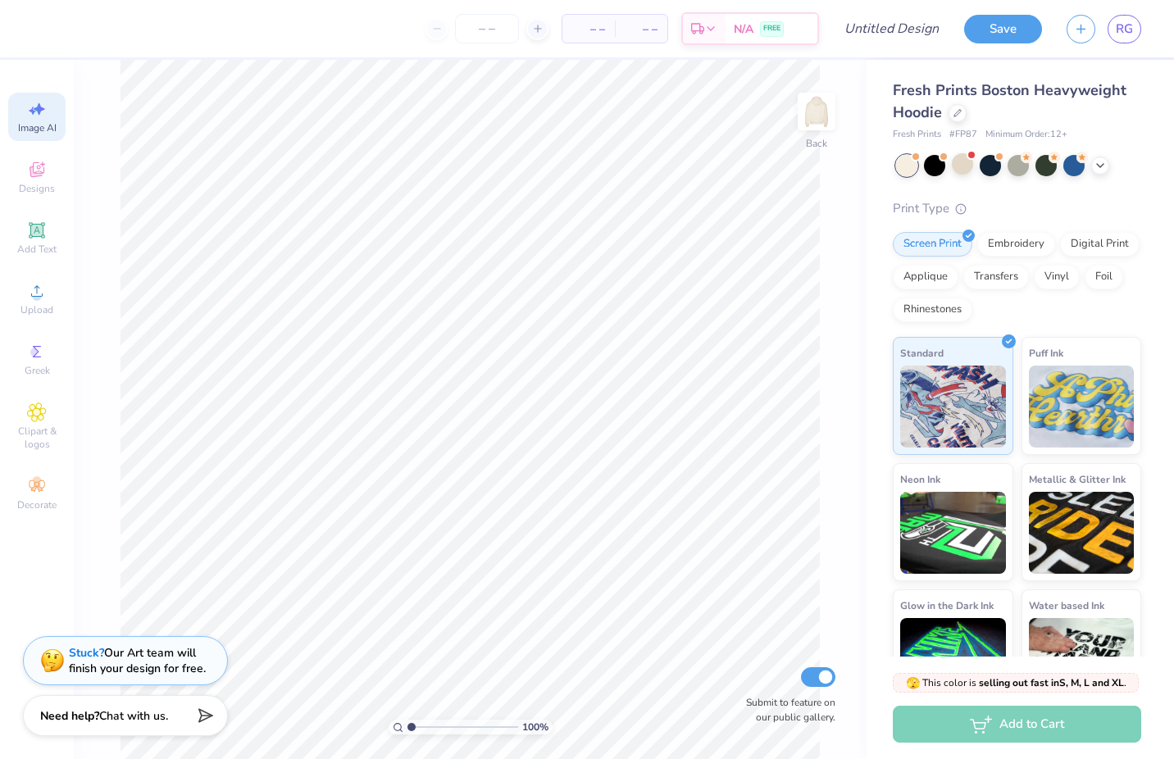
type input "1.02"
type textarea "x"
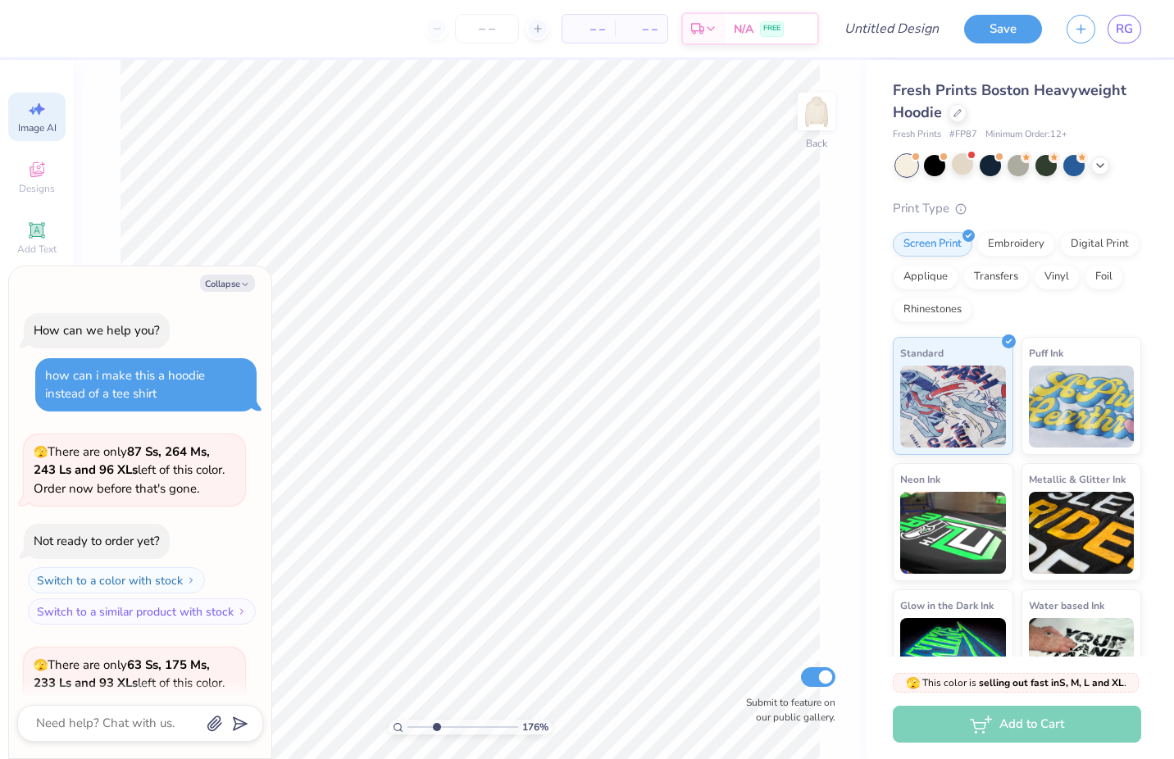
scroll to position [253, 0]
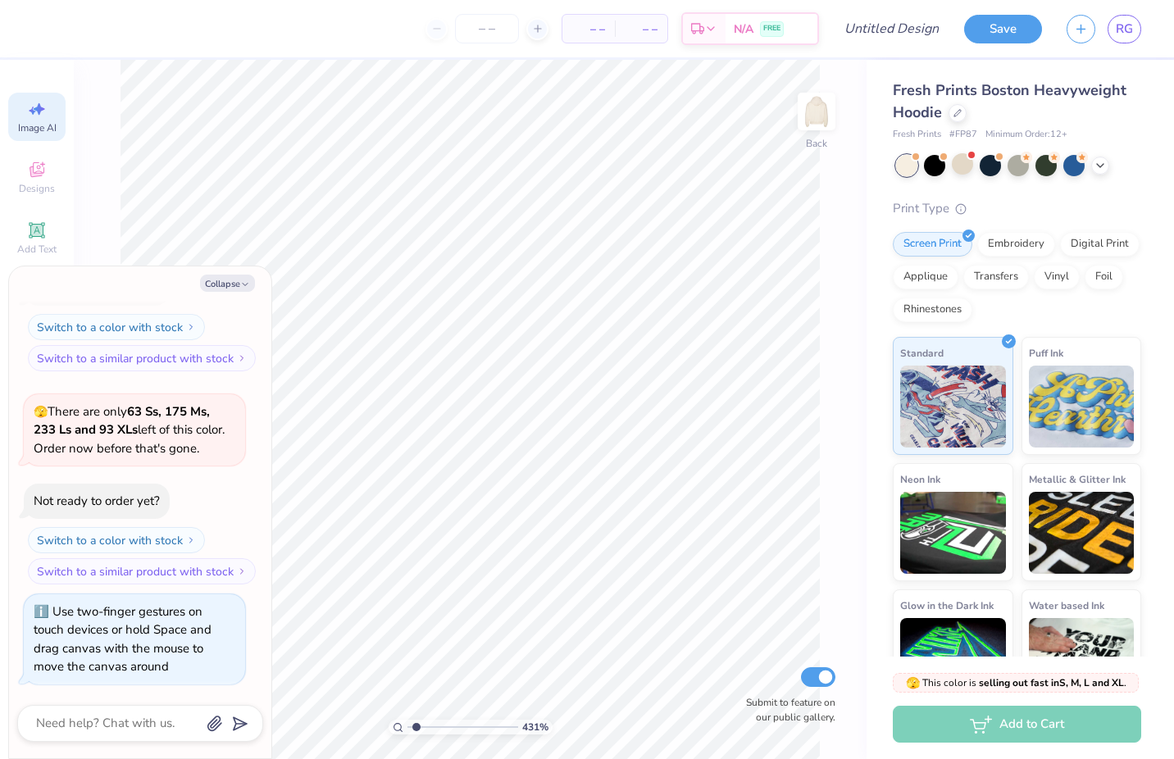
type input "1"
drag, startPoint x: 411, startPoint y: 727, endPoint x: 327, endPoint y: 724, distance: 83.7
click at [408, 724] on input "range" at bounding box center [463, 727] width 111 height 15
click at [240, 285] on icon "button" at bounding box center [245, 285] width 10 height 10
type textarea "x"
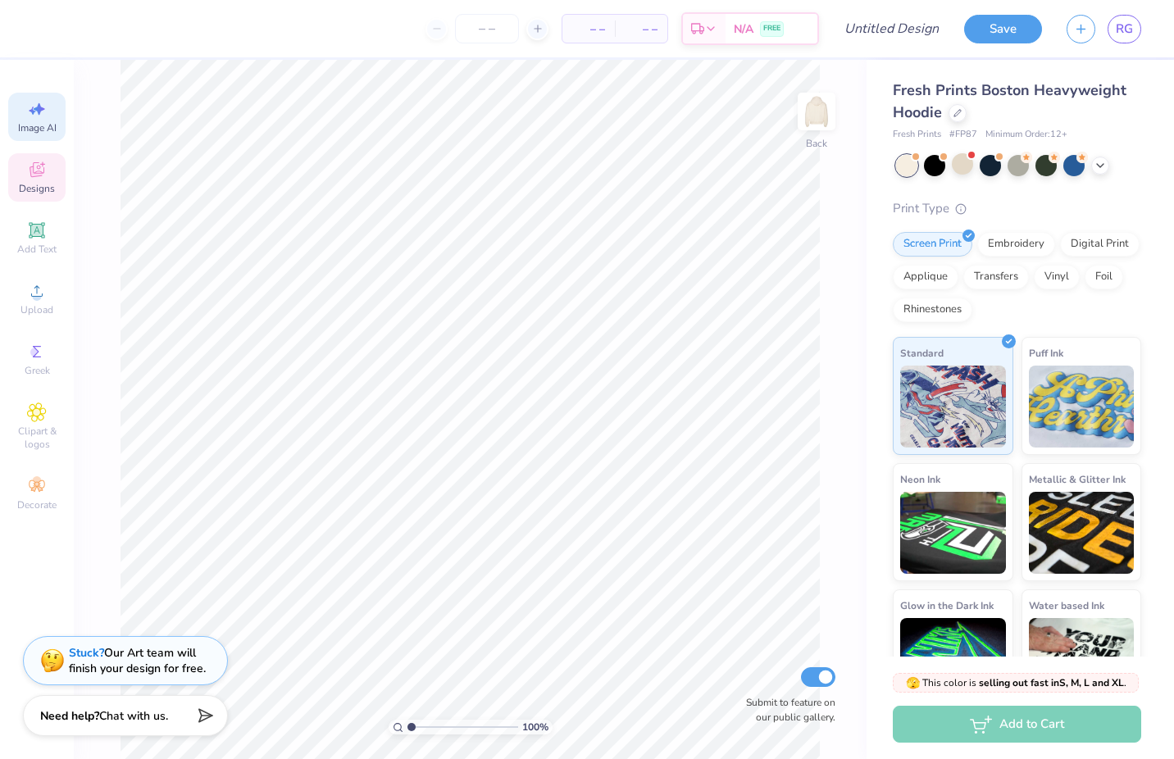
click at [36, 193] on span "Designs" at bounding box center [37, 188] width 36 height 13
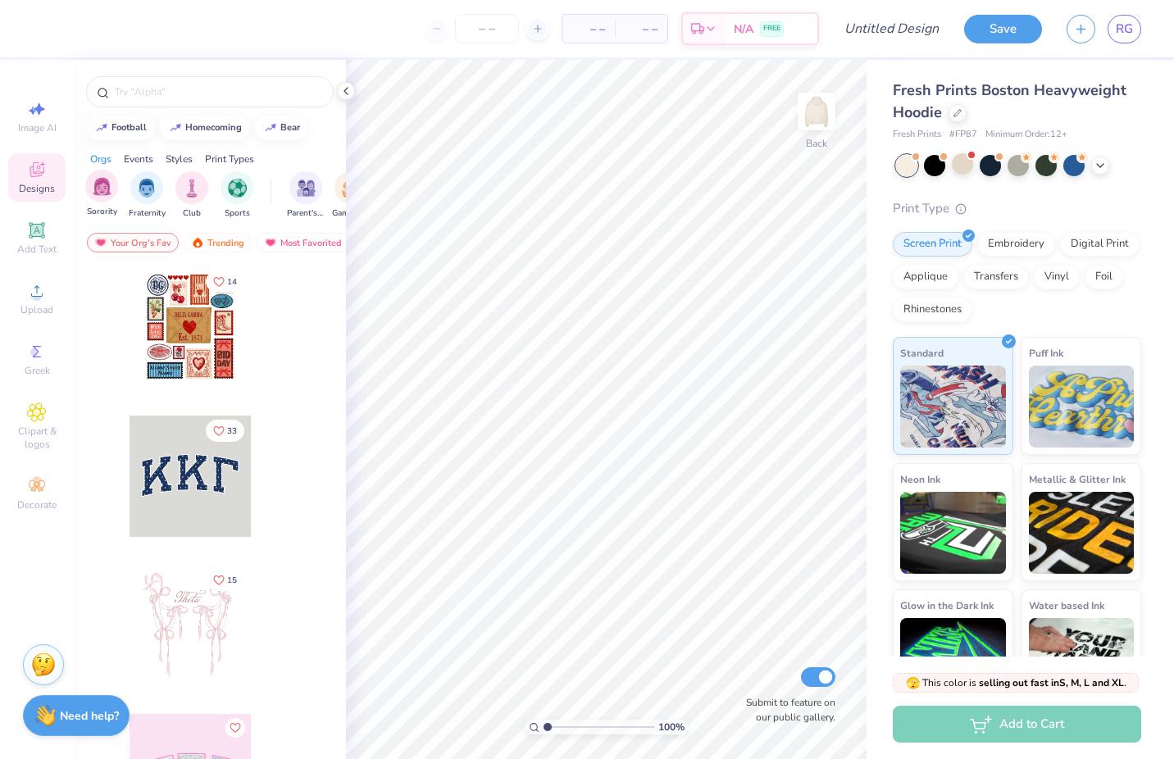
scroll to position [0, 0]
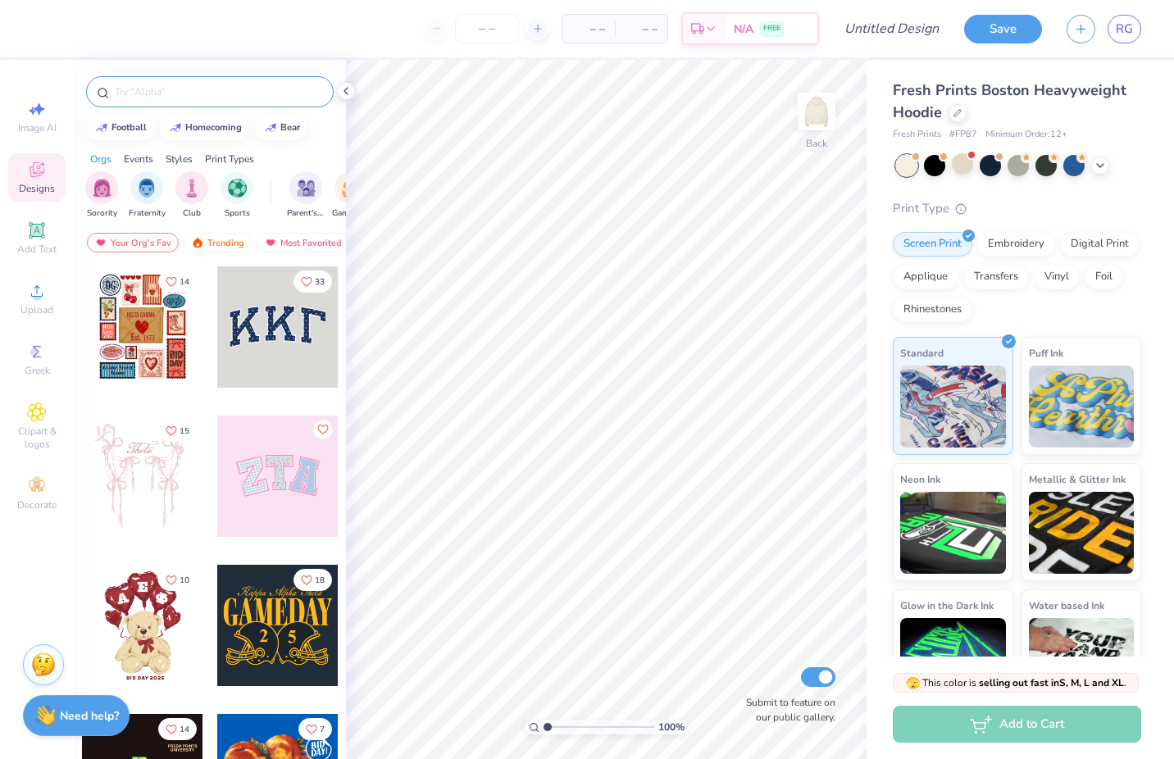
click at [212, 93] on input "text" at bounding box center [218, 92] width 210 height 16
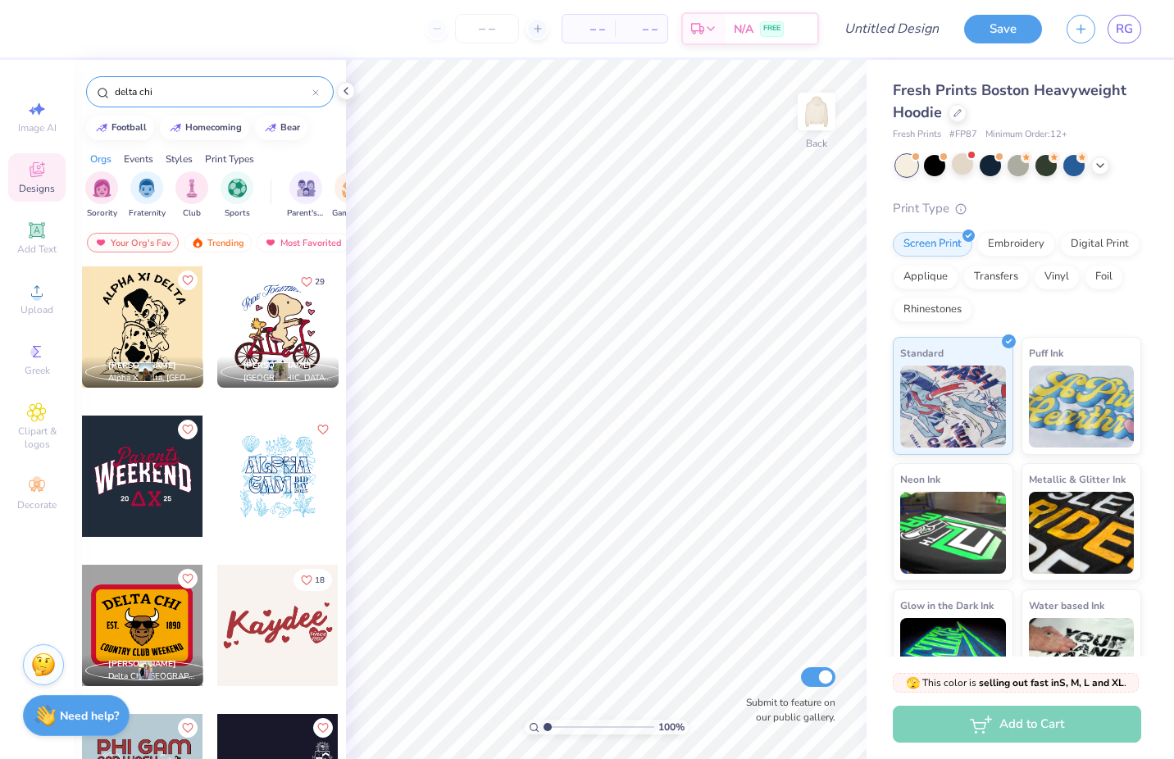
type input "delta chi"
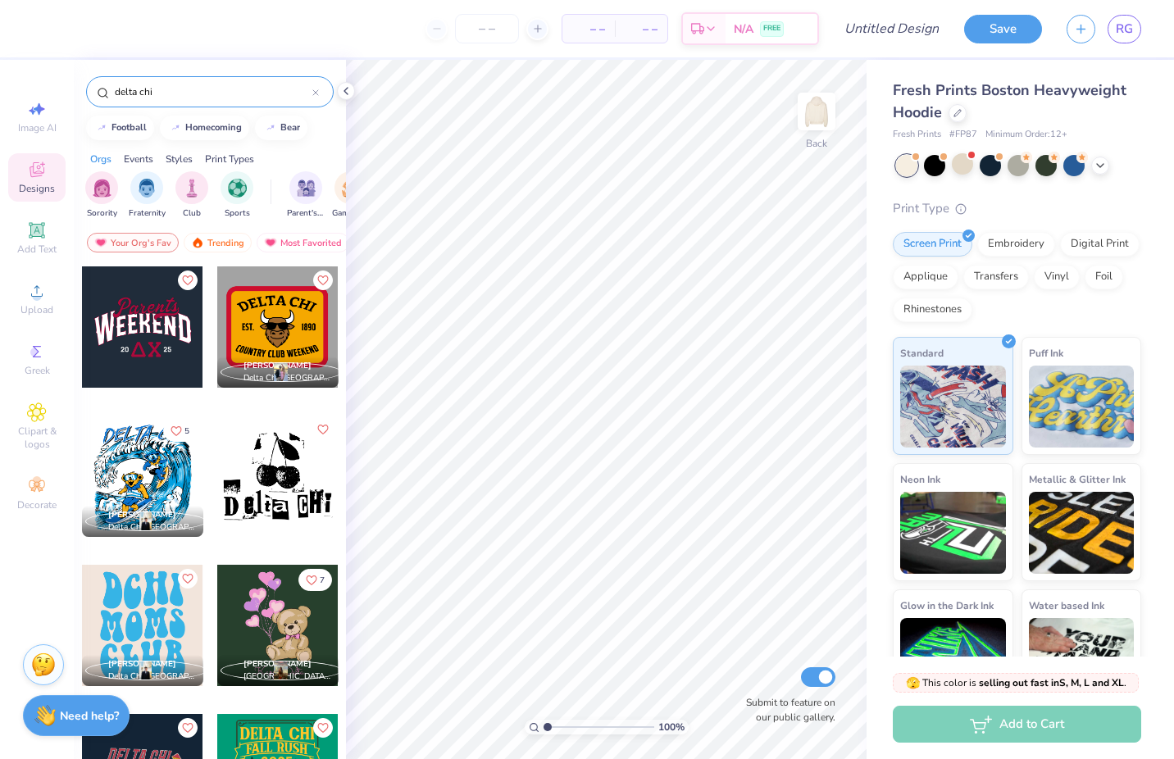
click at [270, 448] on div at bounding box center [277, 476] width 121 height 121
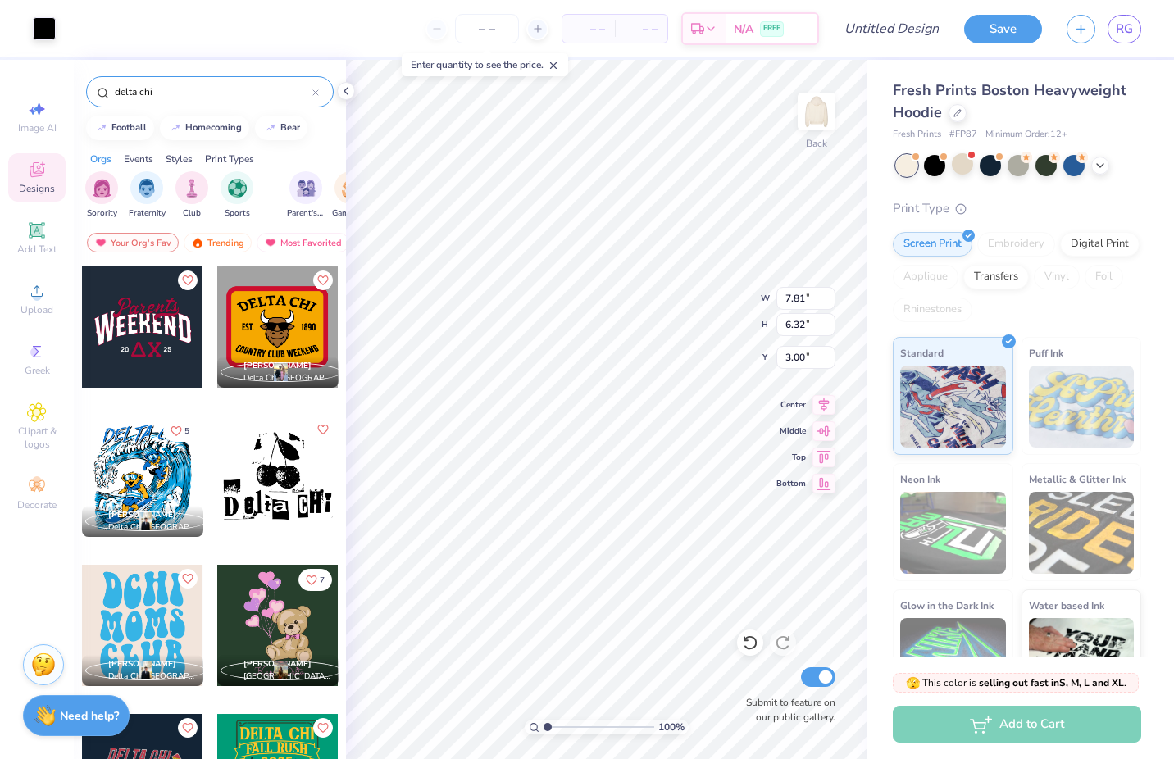
type input "4.63"
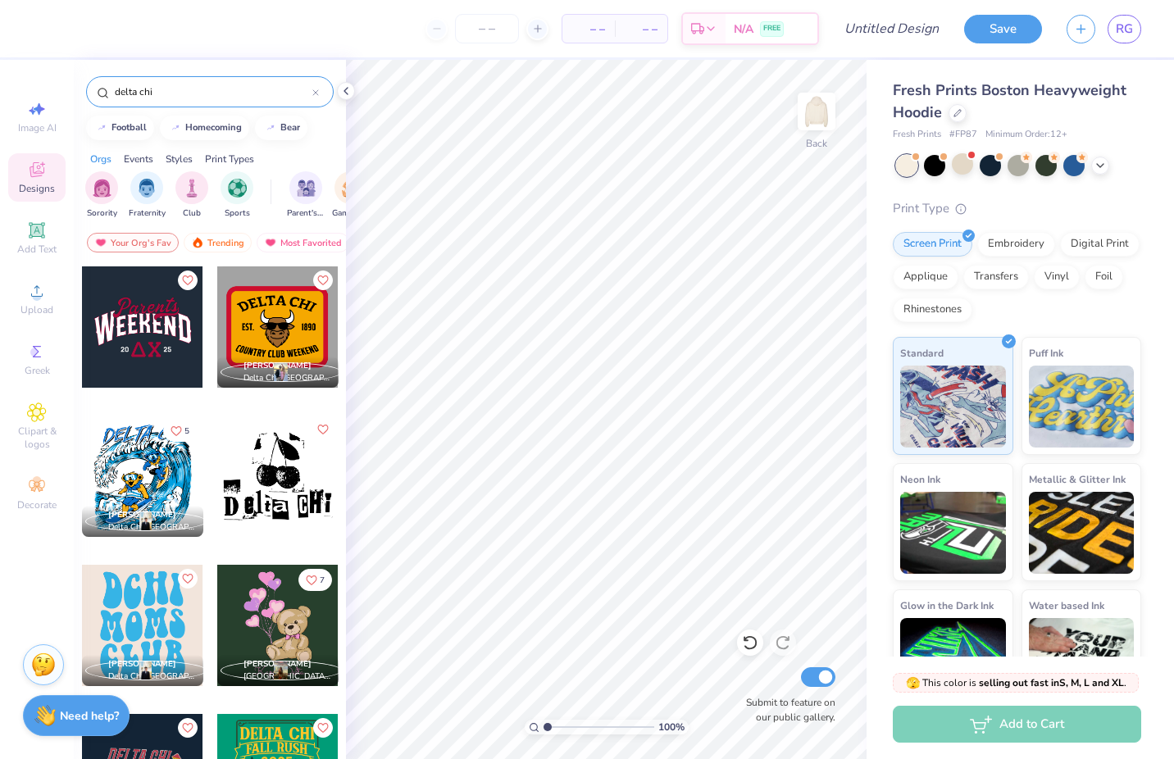
click at [217, 88] on input "delta chi" at bounding box center [212, 92] width 199 height 16
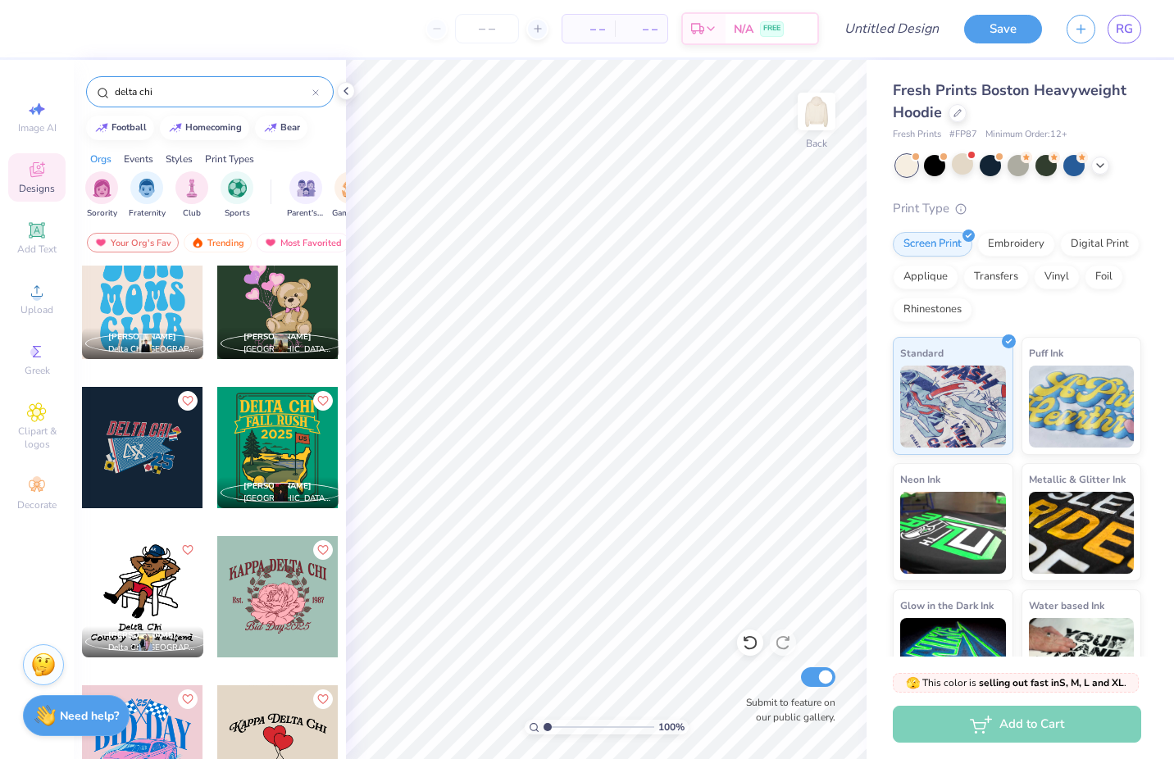
scroll to position [326, 0]
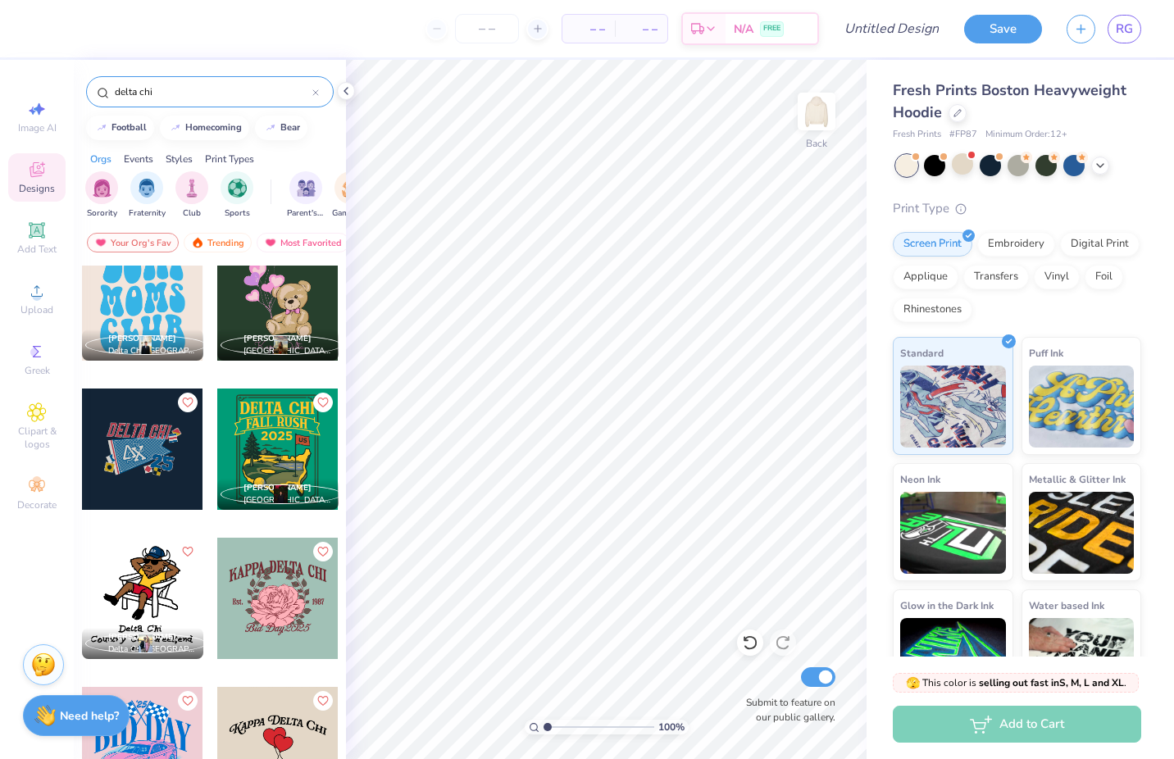
click at [148, 472] on div at bounding box center [142, 449] width 121 height 121
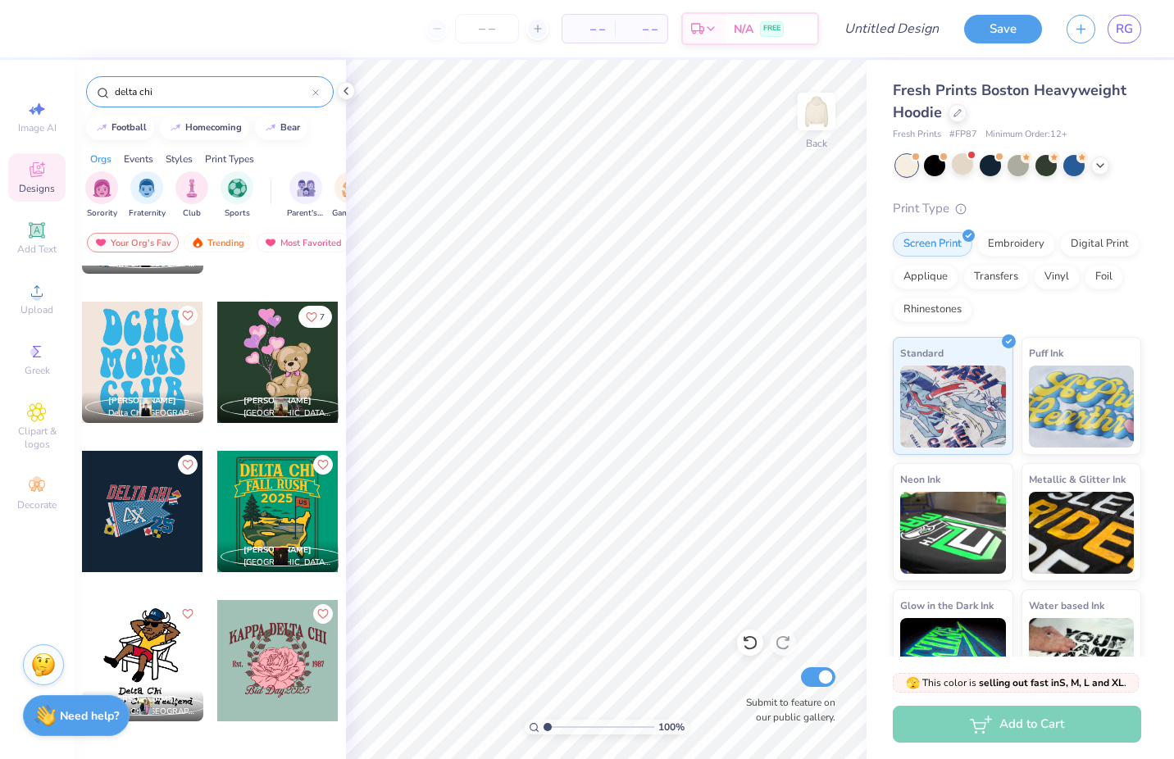
scroll to position [0, 0]
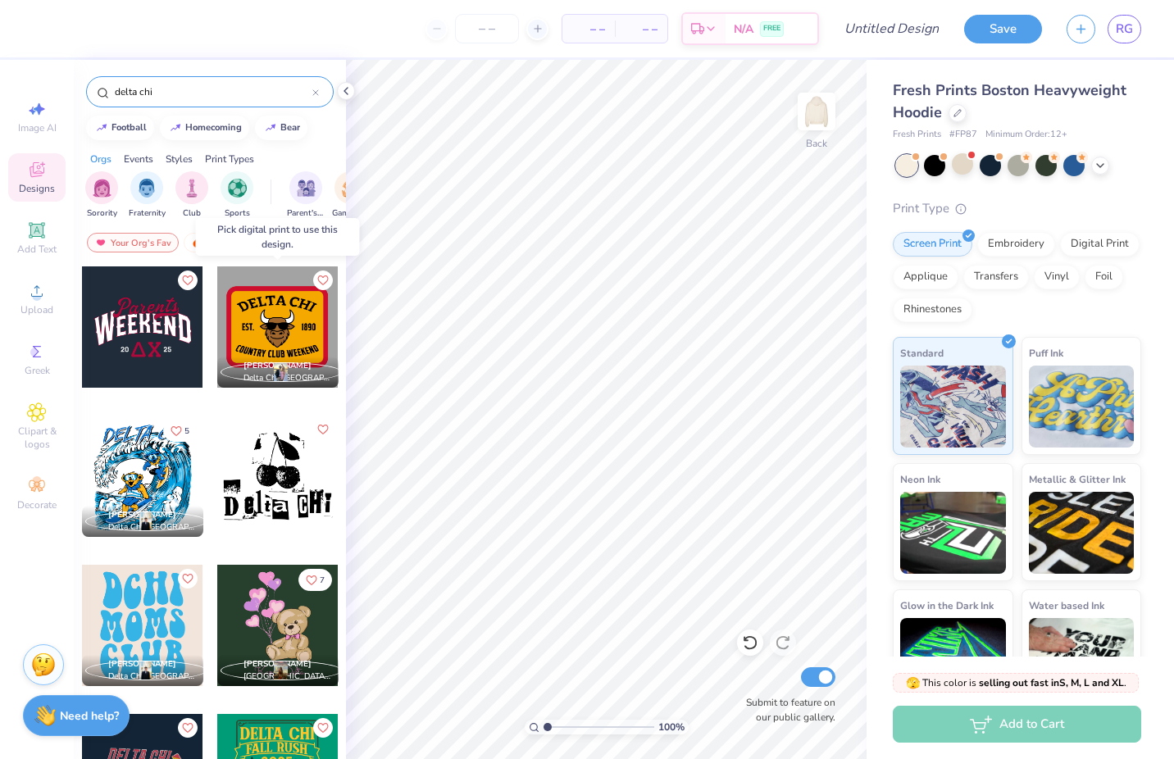
click at [271, 291] on div at bounding box center [277, 326] width 121 height 121
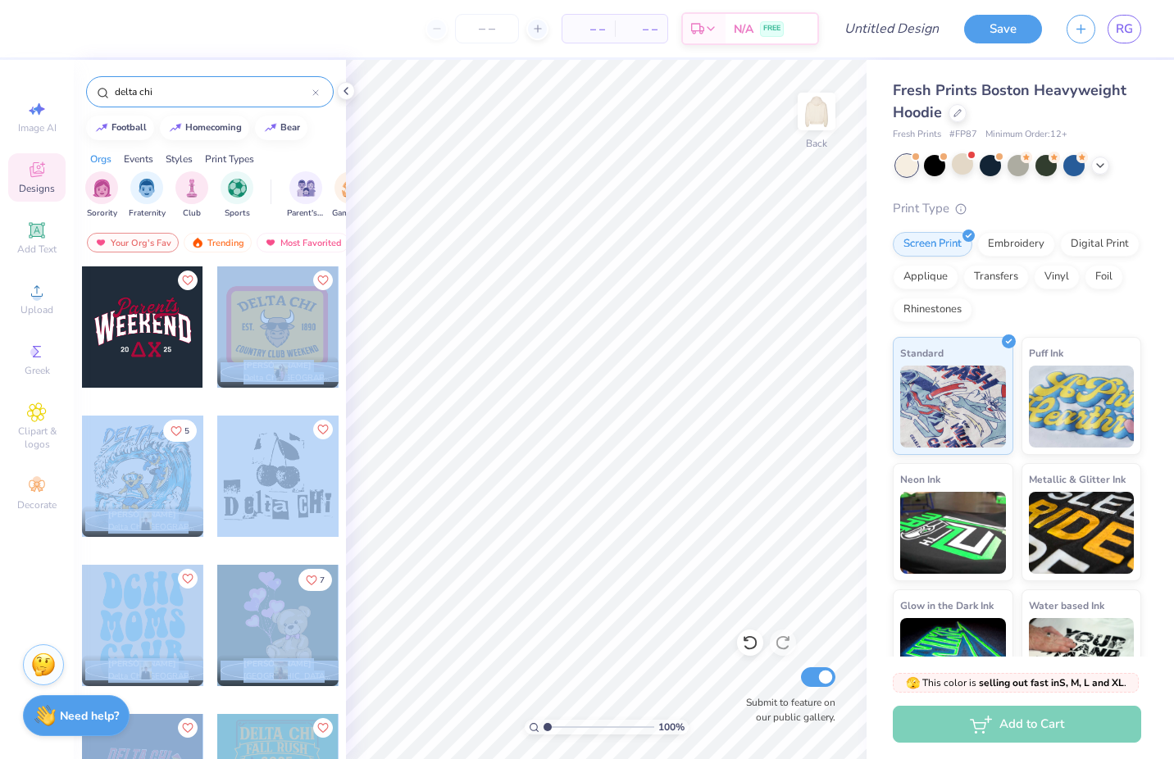
click at [622, 367] on div "– – Per Item – – Total Est. Delivery N/A FREE Design Title Save RG Image AI Des…" at bounding box center [587, 379] width 1174 height 759
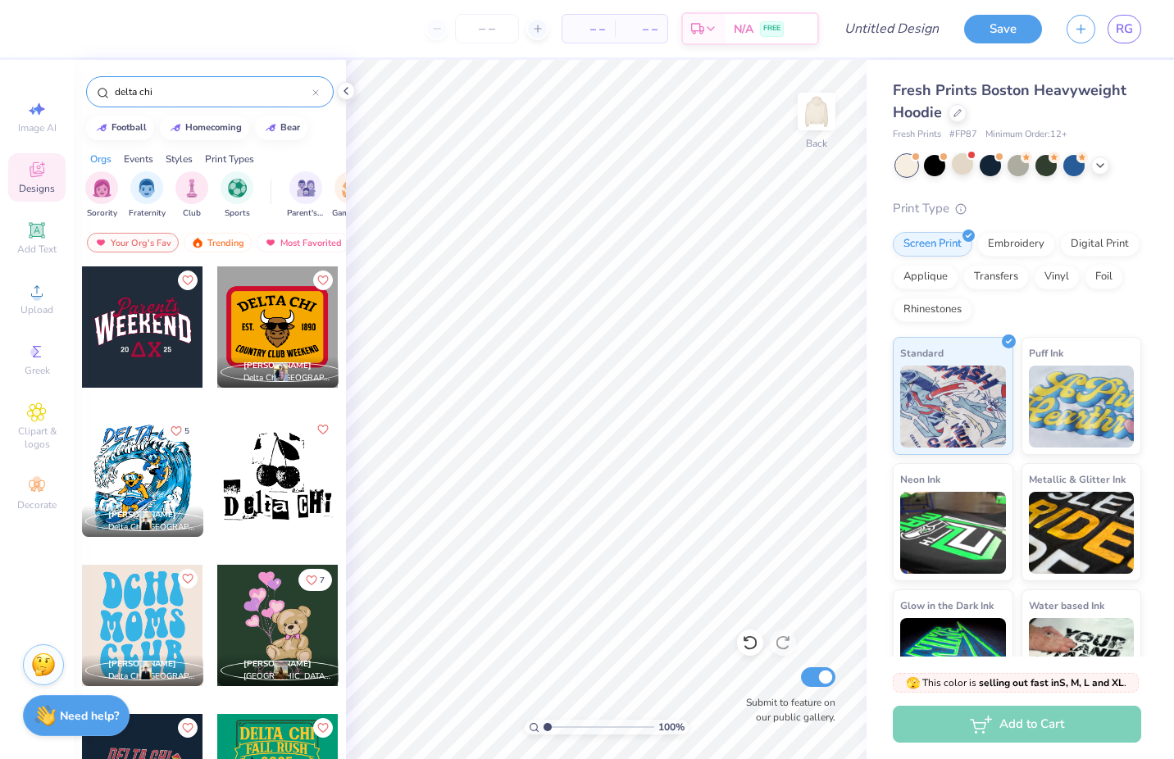
click at [299, 345] on div at bounding box center [277, 326] width 121 height 121
click at [294, 335] on div at bounding box center [277, 326] width 121 height 121
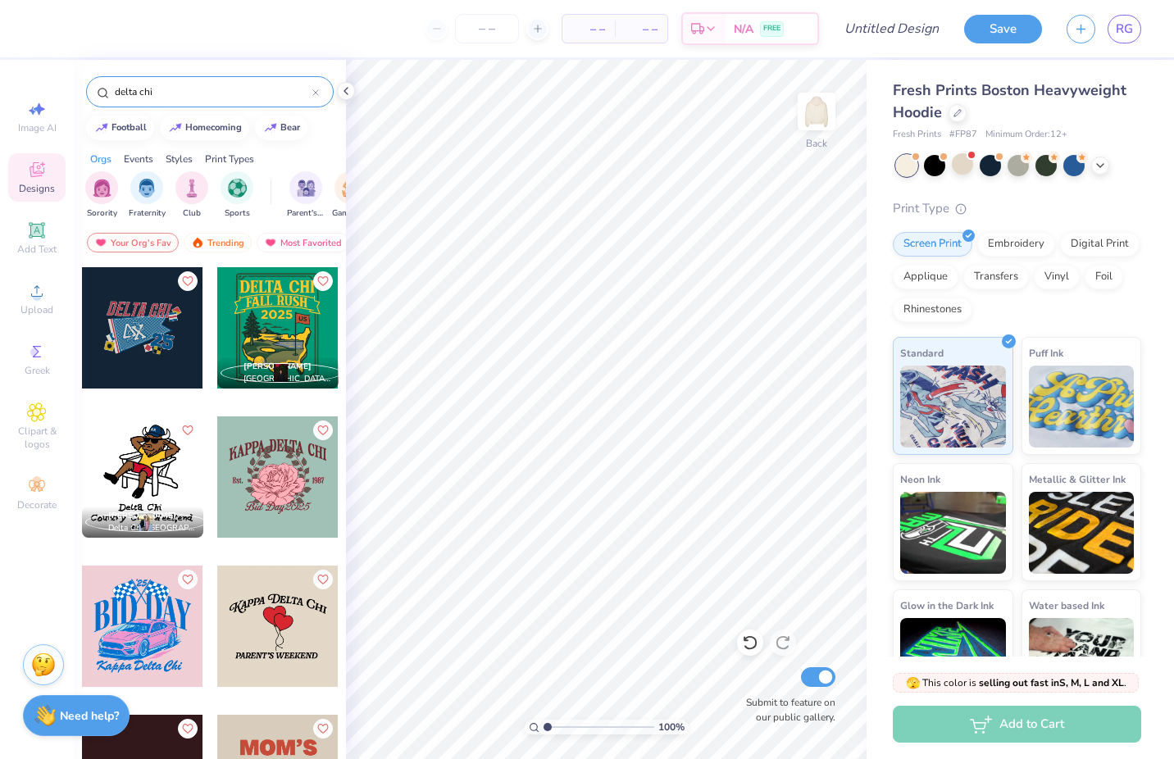
scroll to position [426, 0]
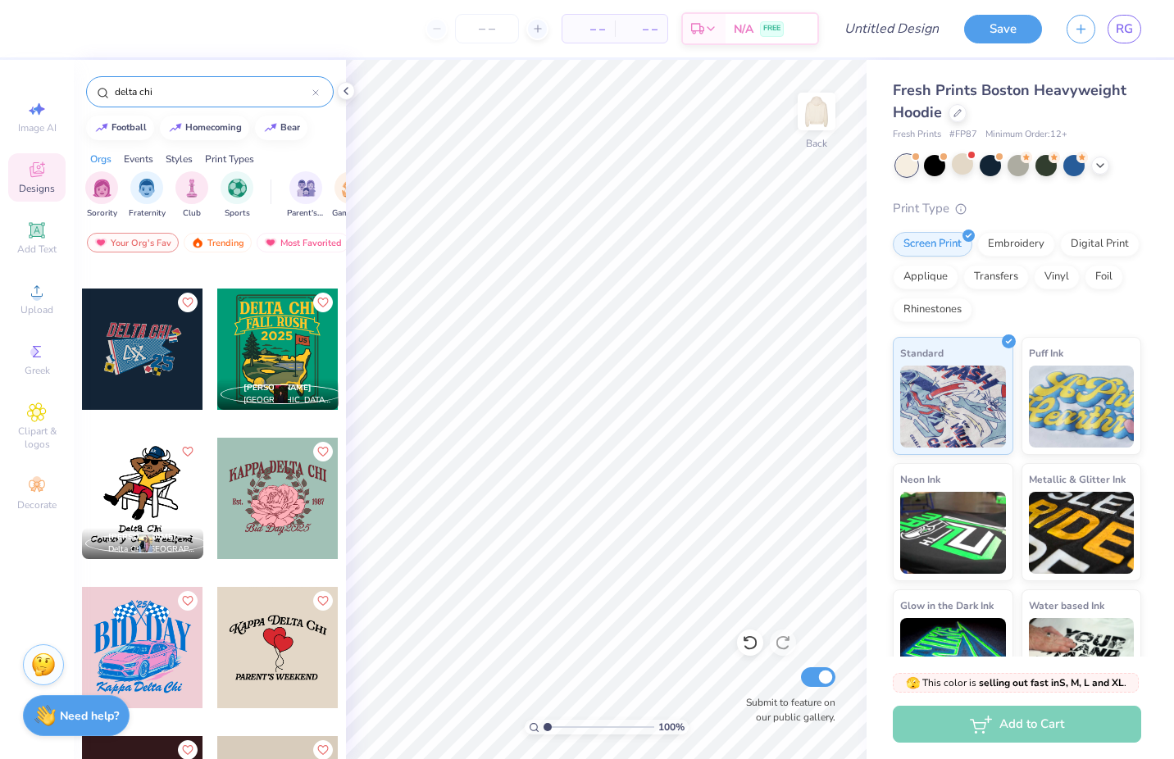
click at [141, 348] on div at bounding box center [142, 349] width 121 height 121
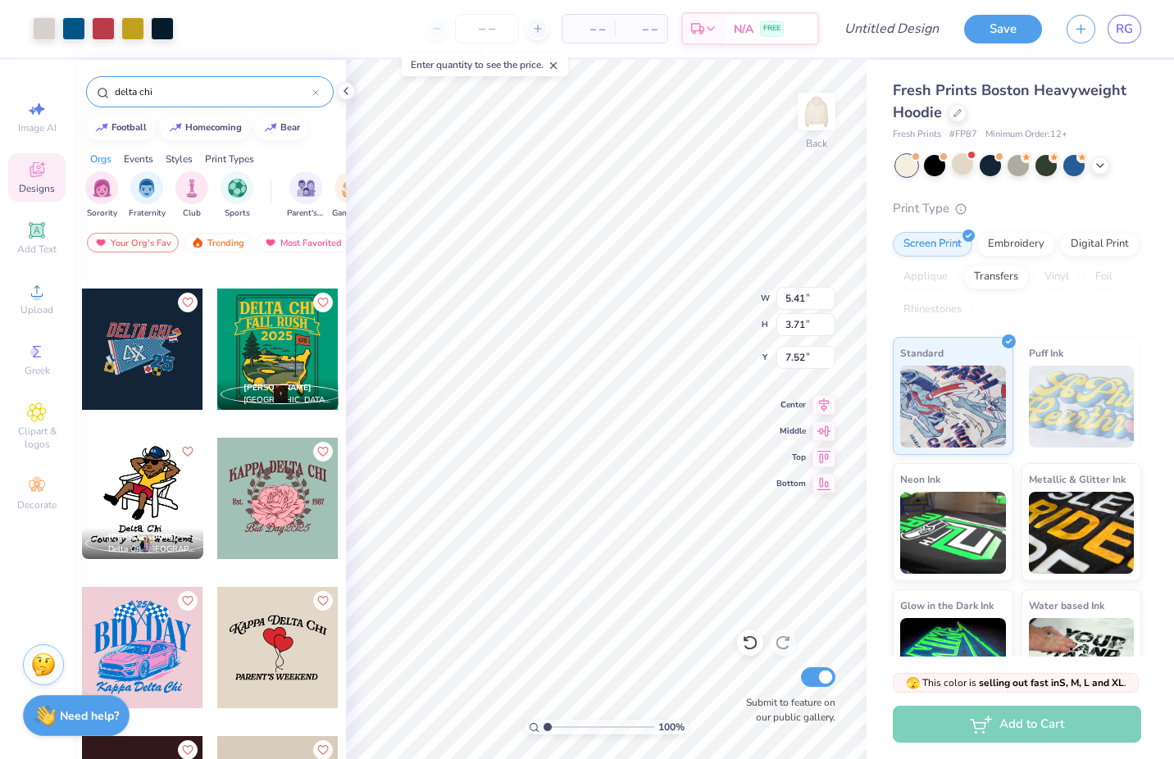
type input "5.41"
type input "3.71"
type input "7.52"
type input "13.51"
type input "9.26"
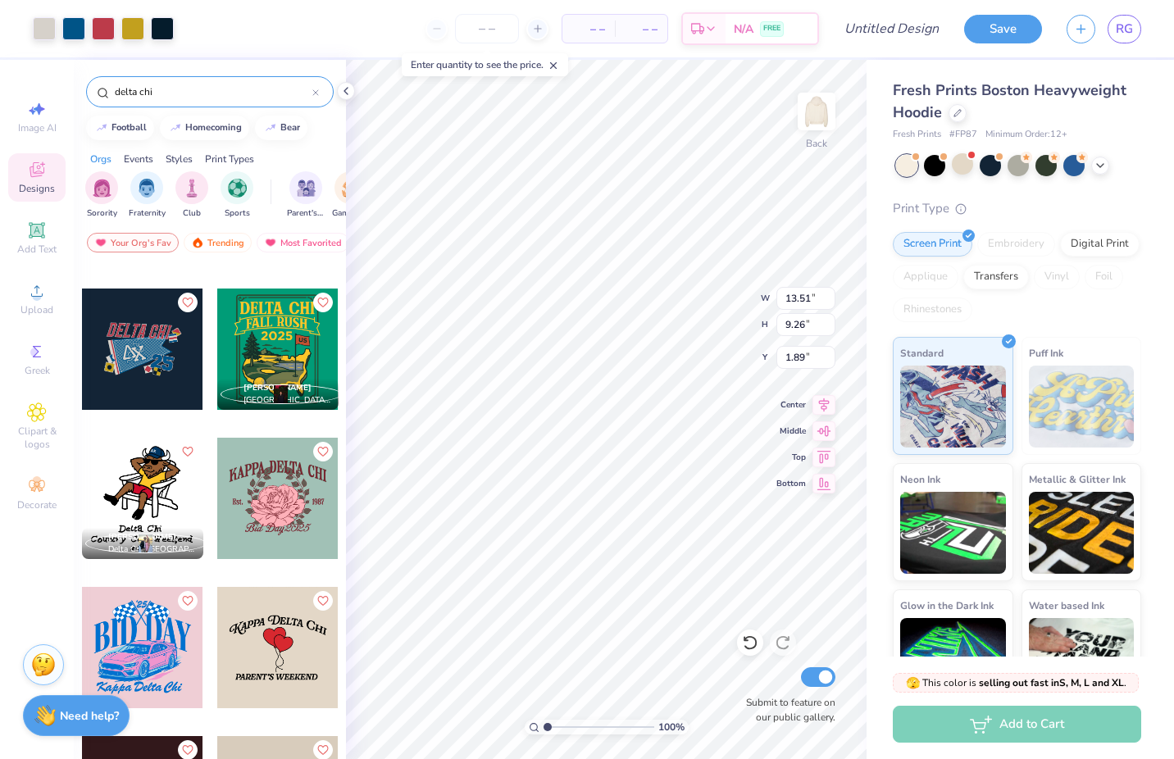
type input "2.45"
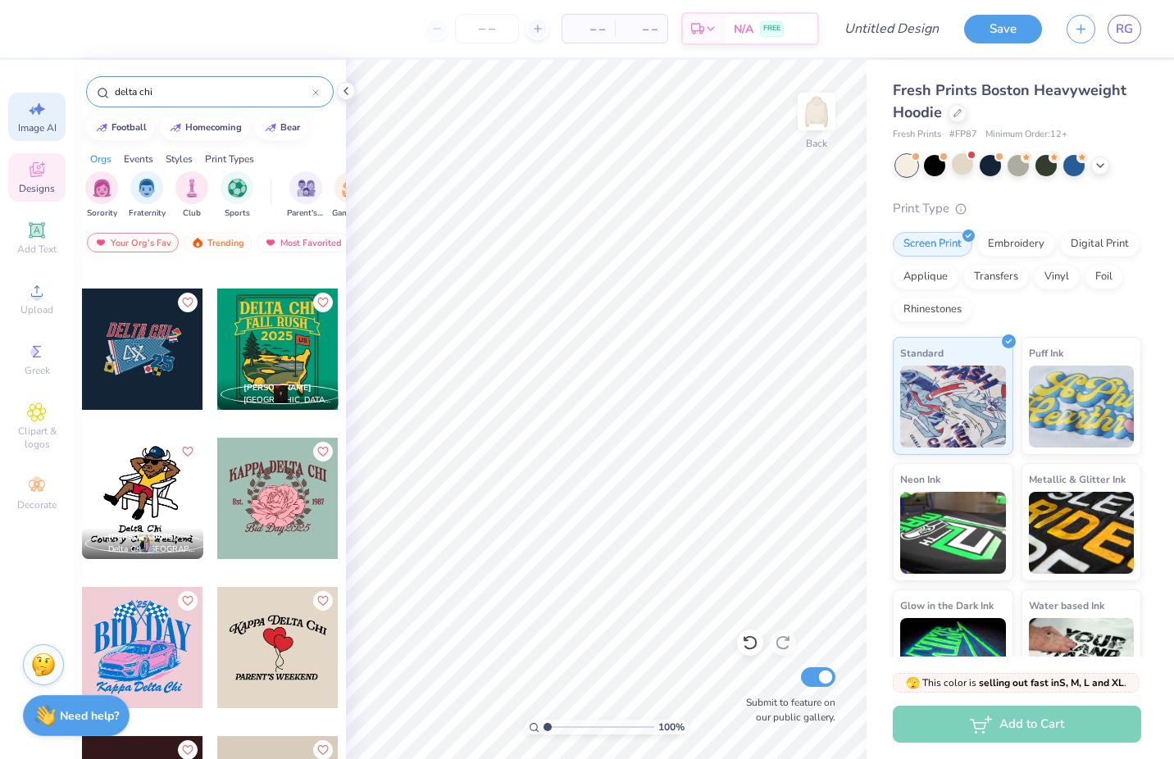
click at [25, 112] on div "Image AI" at bounding box center [36, 117] width 57 height 48
select select "4"
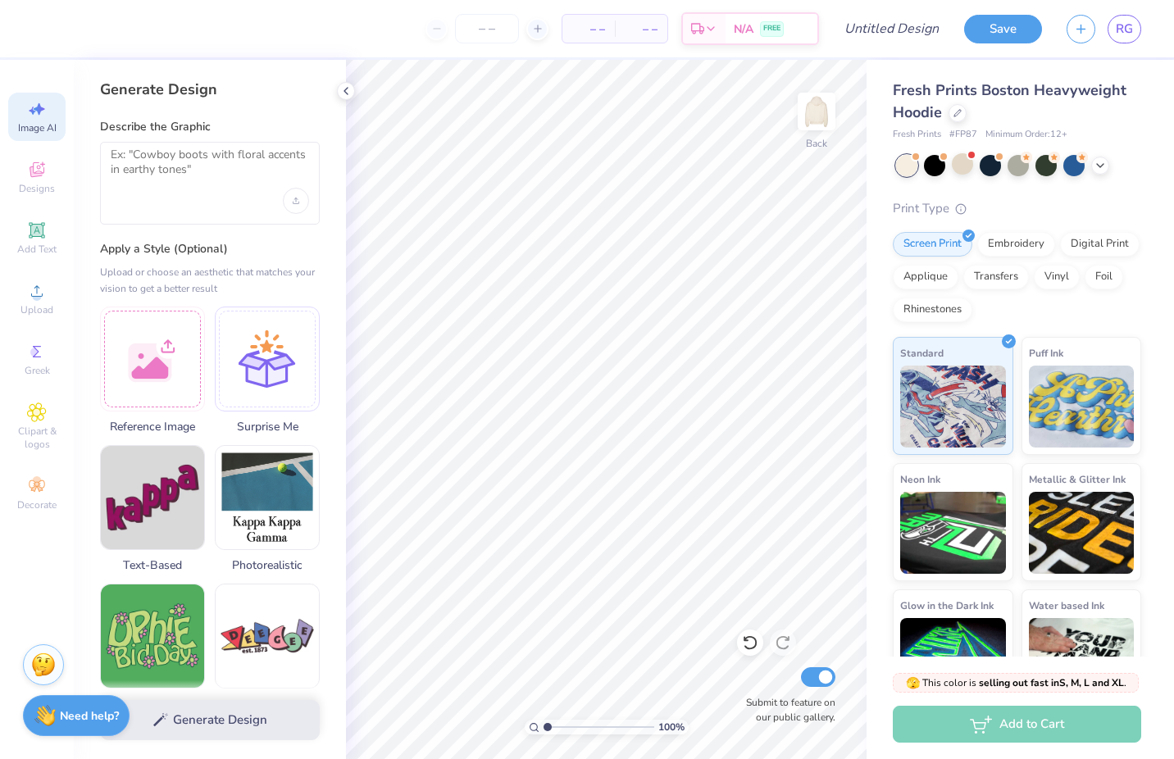
click at [190, 207] on div at bounding box center [210, 183] width 220 height 83
click at [191, 185] on textarea at bounding box center [210, 168] width 198 height 41
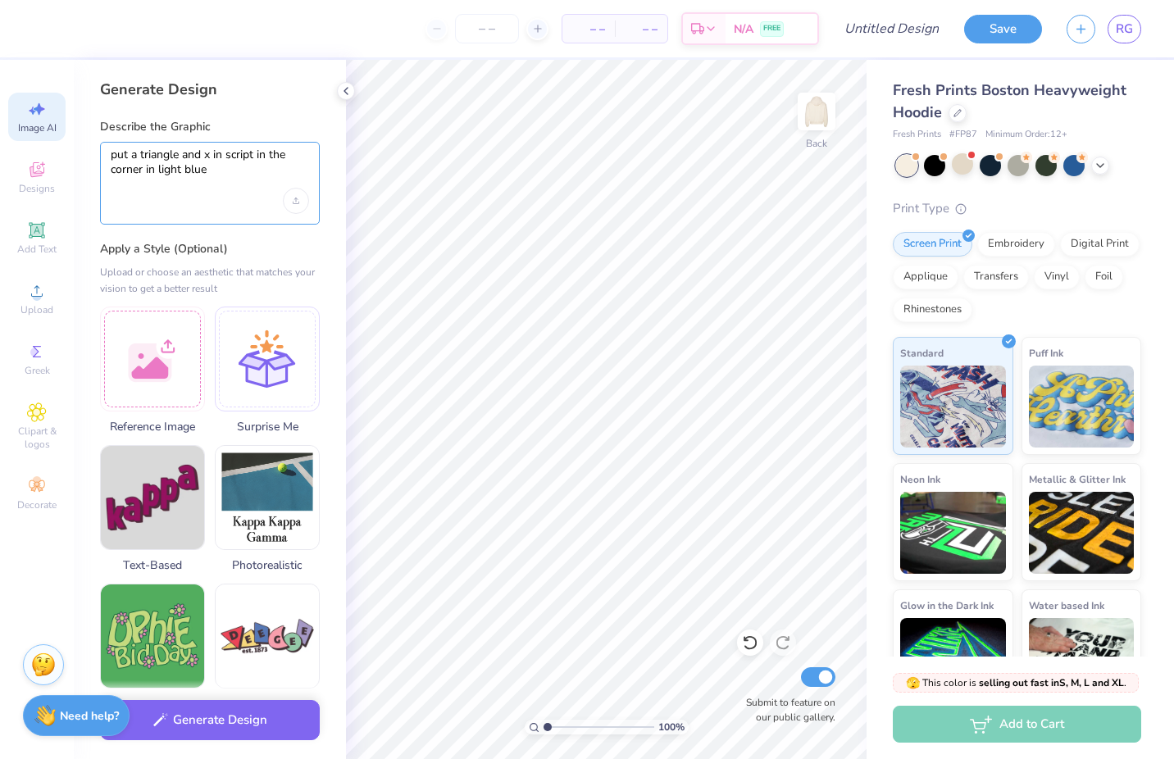
click at [181, 174] on textarea "put a triangle and x in script in the corner in light blue" at bounding box center [210, 168] width 198 height 41
type textarea "put a triangle and x in script in the corner in blue"
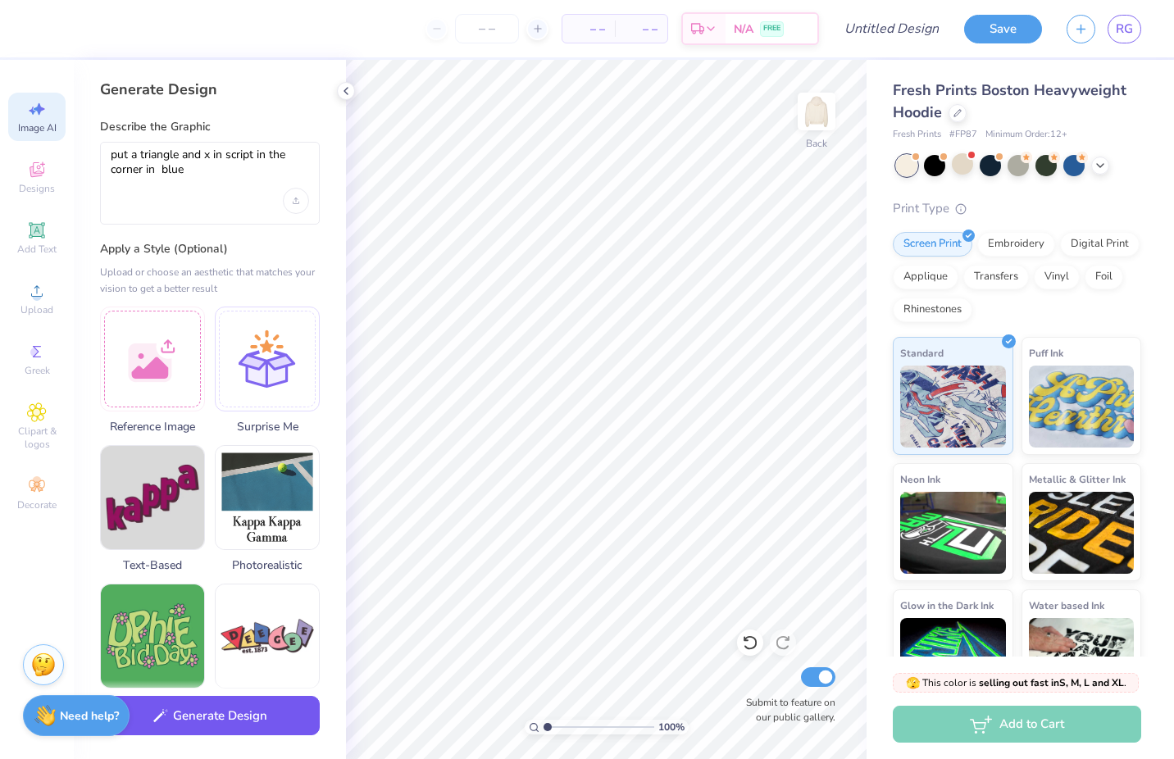
click at [221, 719] on button "Generate Design" at bounding box center [210, 716] width 220 height 40
